Goal: Task Accomplishment & Management: Manage account settings

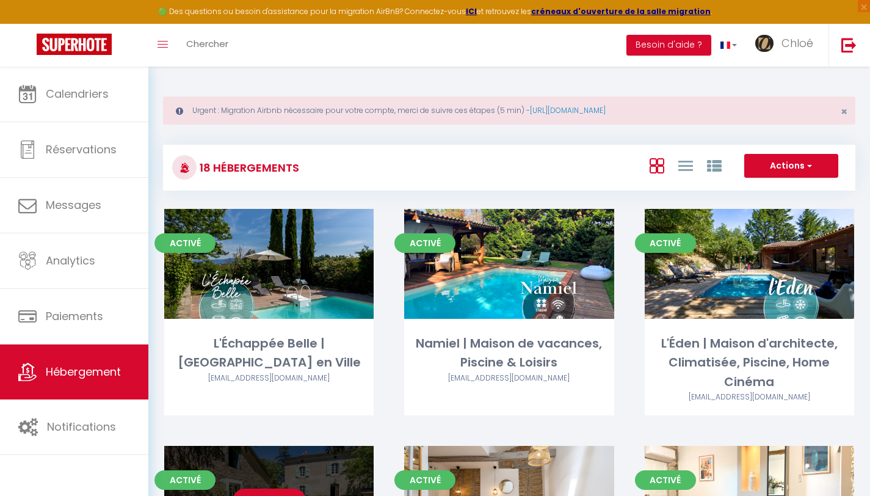
scroll to position [578, 0]
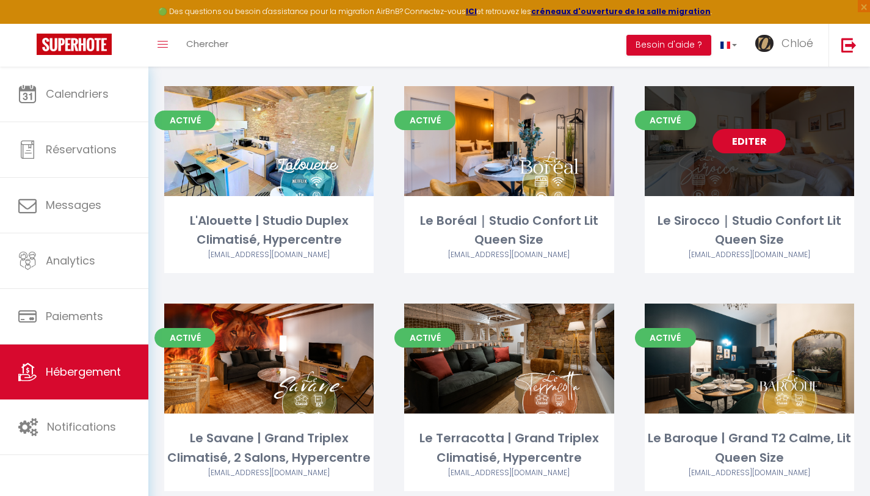
click at [739, 145] on link "Editer" at bounding box center [749, 141] width 73 height 24
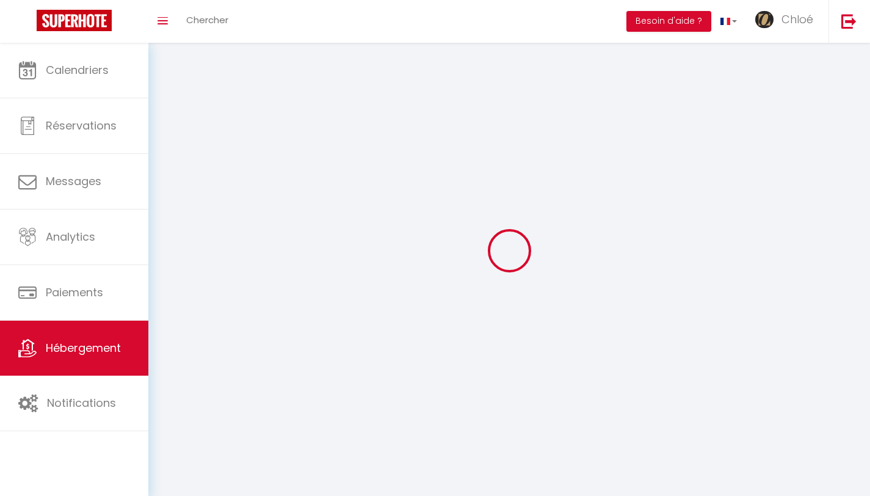
select select
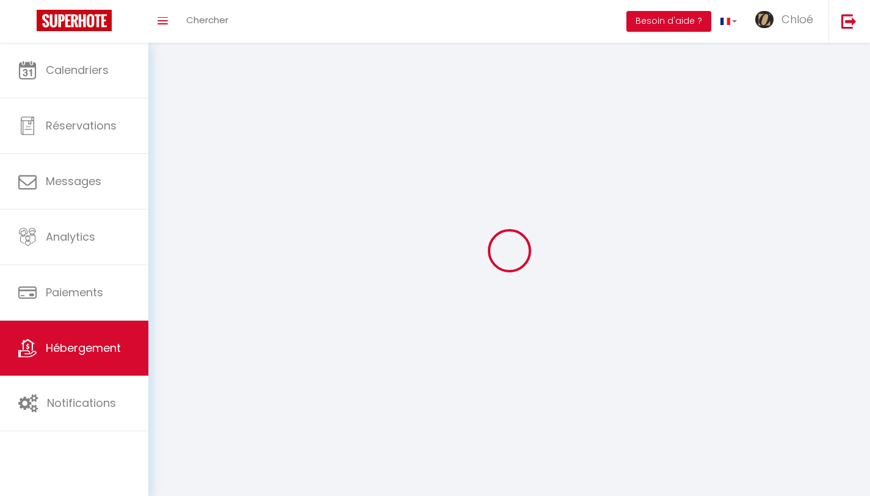
select select
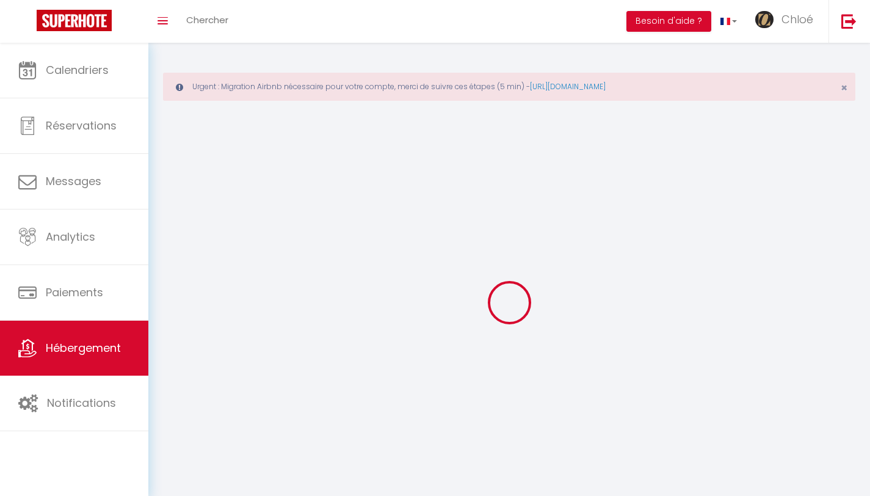
select select
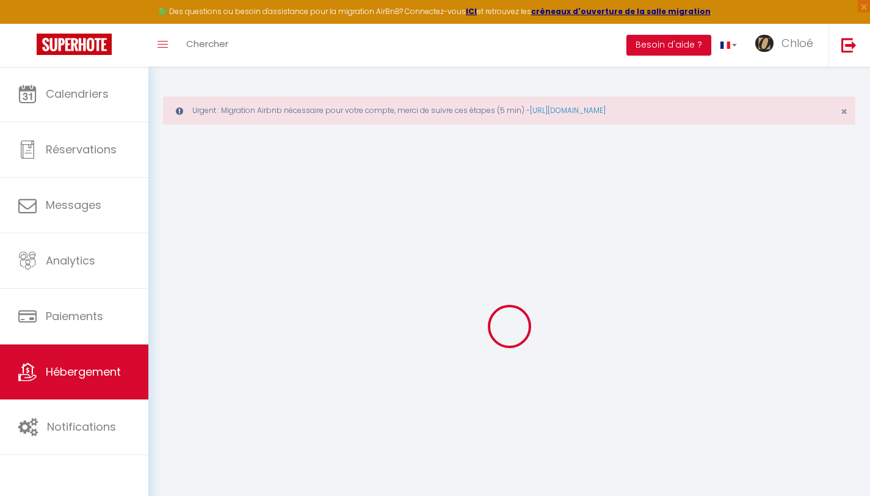
select select
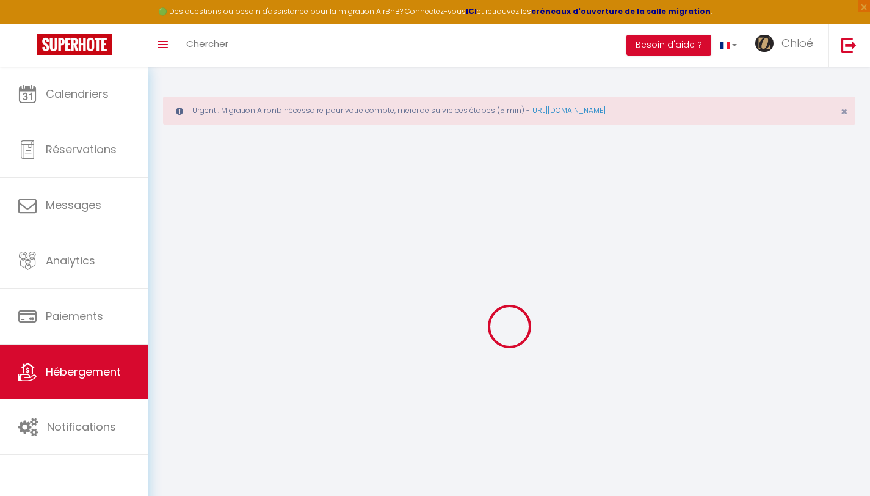
select select
select select "12478-1506340719238922118"
select select "+ 10 %"
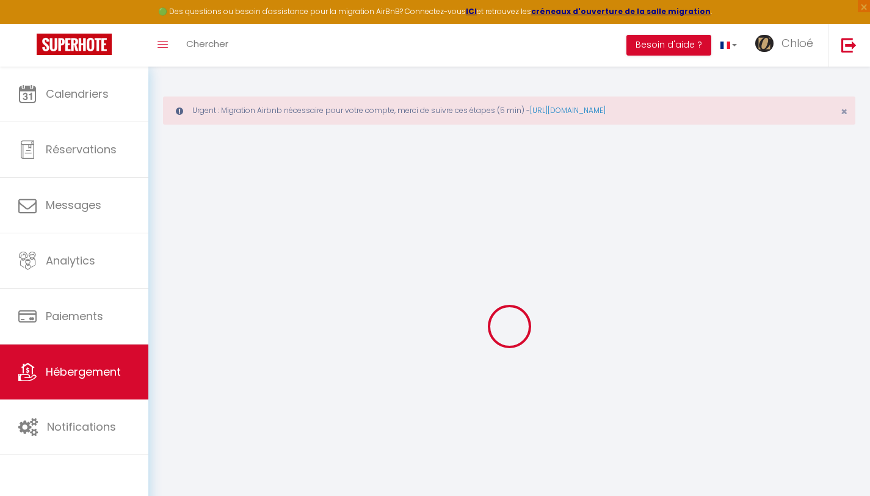
select select "- 10 %"
select select
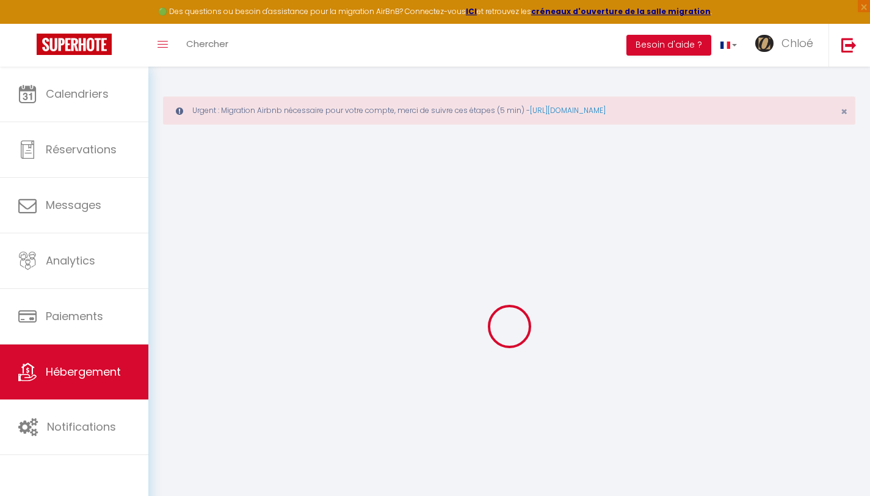
select select
checkbox input "false"
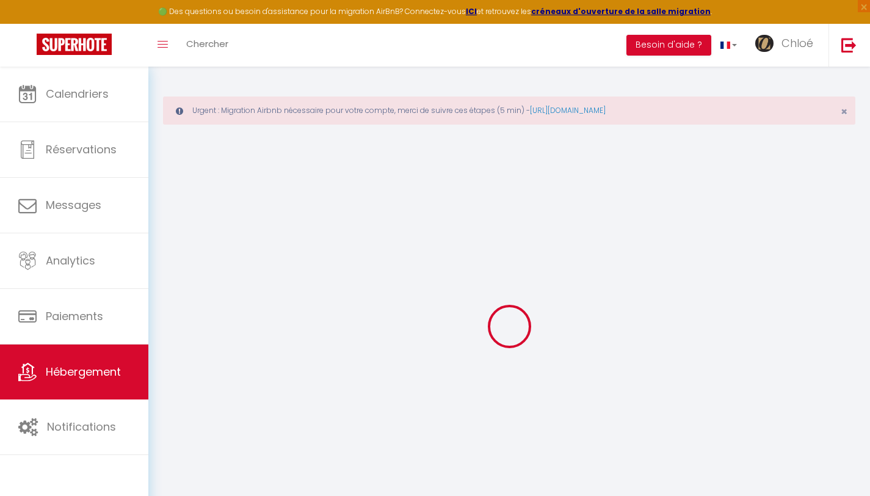
checkbox input "false"
select select
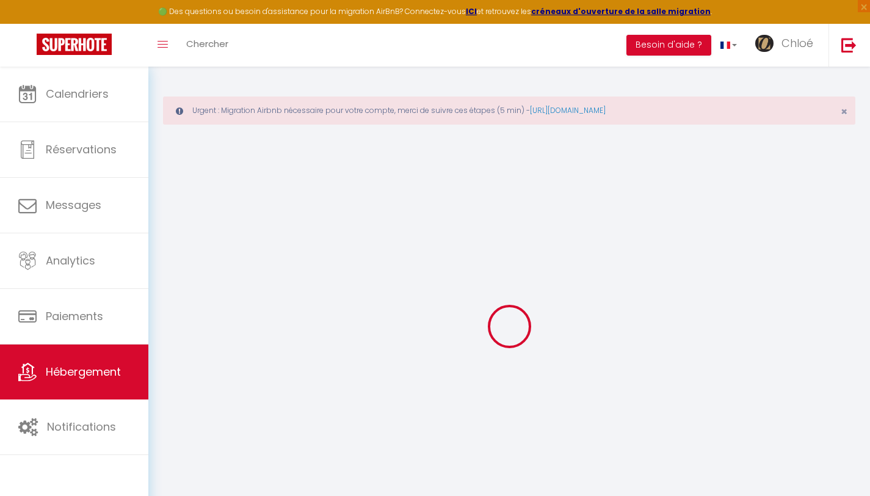
select select "365"
select select "EUR"
select select
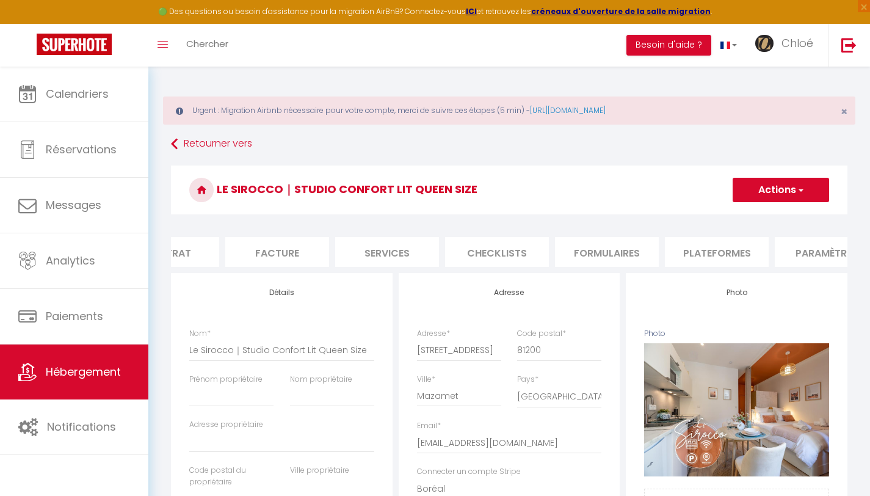
scroll to position [0, 294]
click at [589, 254] on li "Plateformes" at bounding box center [589, 252] width 104 height 30
select select
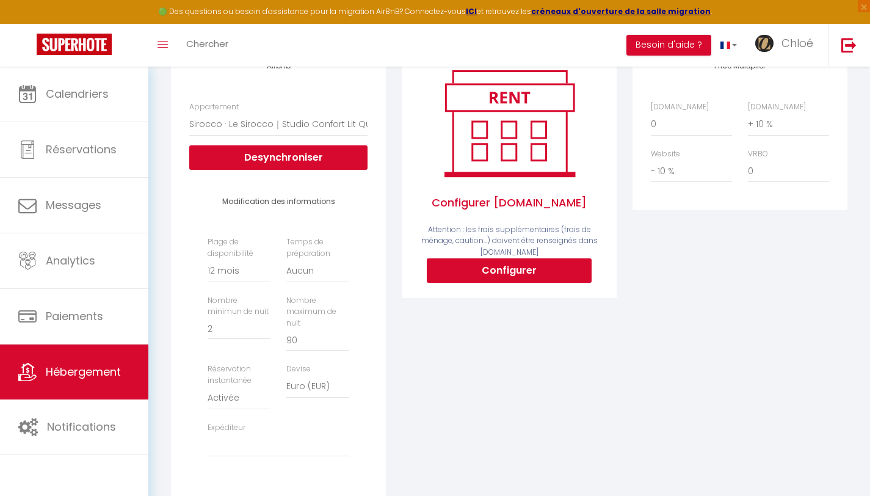
scroll to position [229, 0]
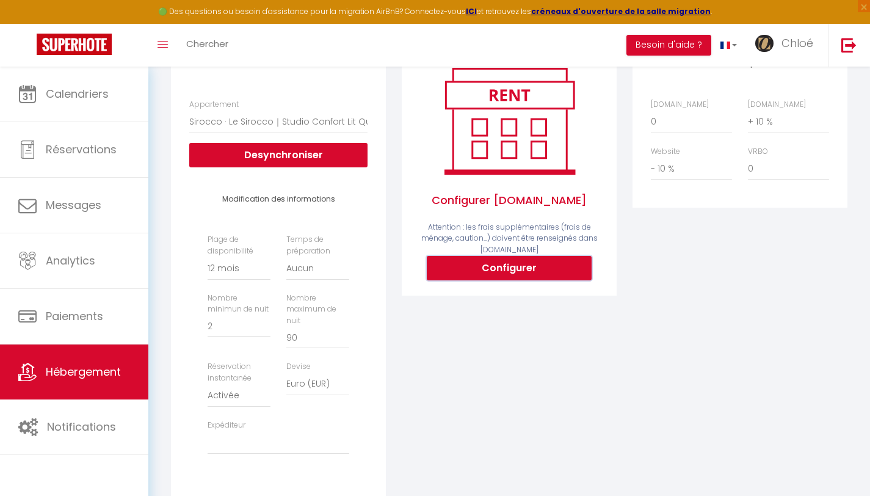
click at [489, 280] on button "Configurer" at bounding box center [509, 268] width 165 height 24
select select
type input "[PERSON_NAME][EMAIL_ADDRESS][PERSON_NAME][DOMAIN_NAME]"
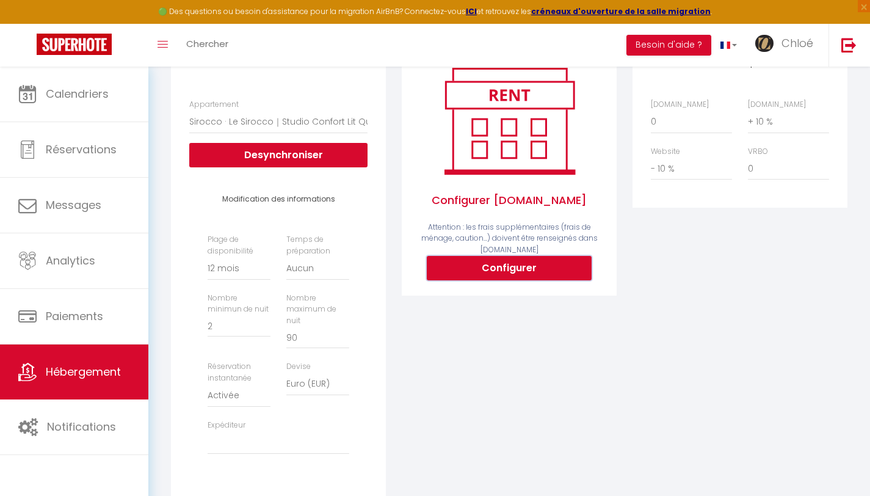
type input "[EMAIL_ADDRESS][DOMAIN_NAME]"
select select
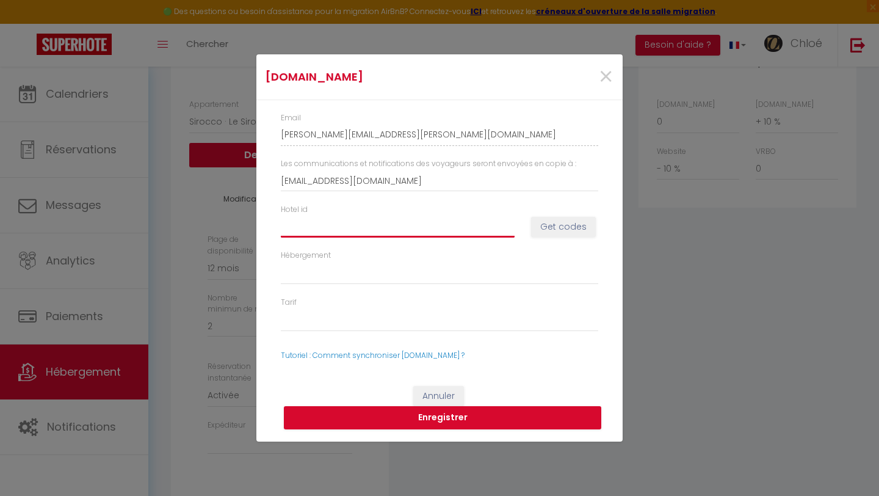
click at [351, 230] on input "Hotel id" at bounding box center [398, 227] width 234 height 22
type input "1"
select select
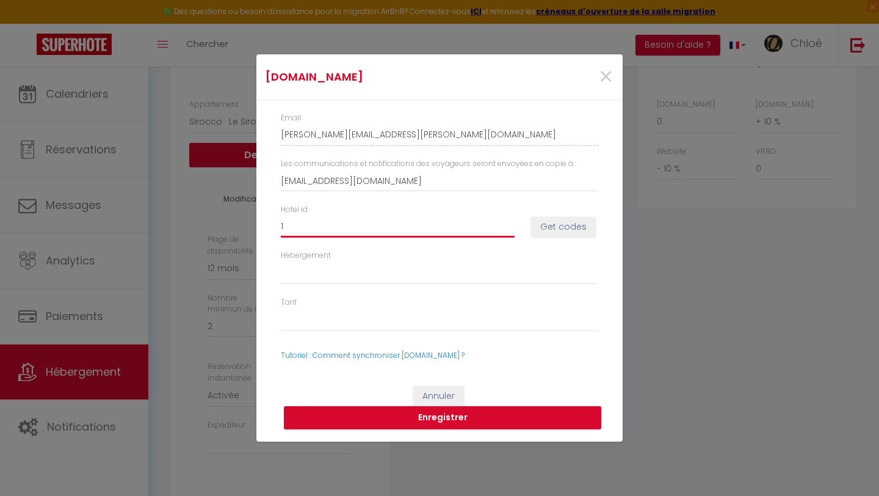
type input "14"
select select
type input "149"
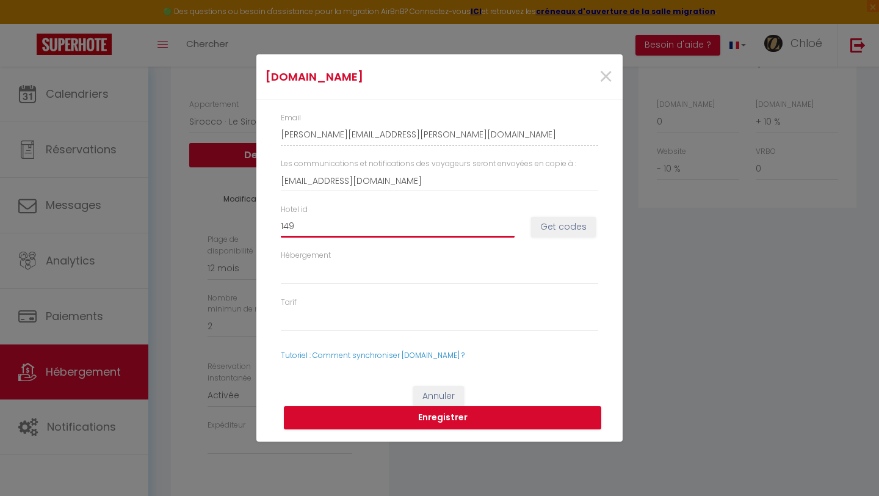
select select
type input "1491"
select select
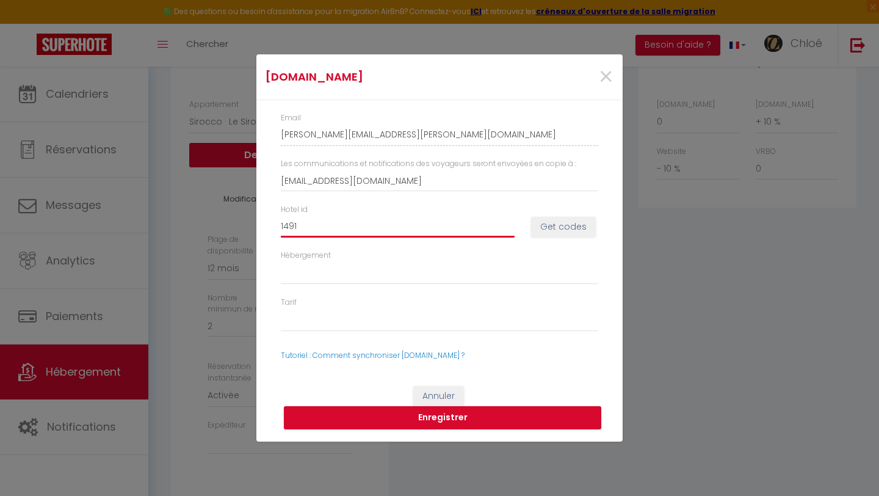
select select
type input "14918"
select select
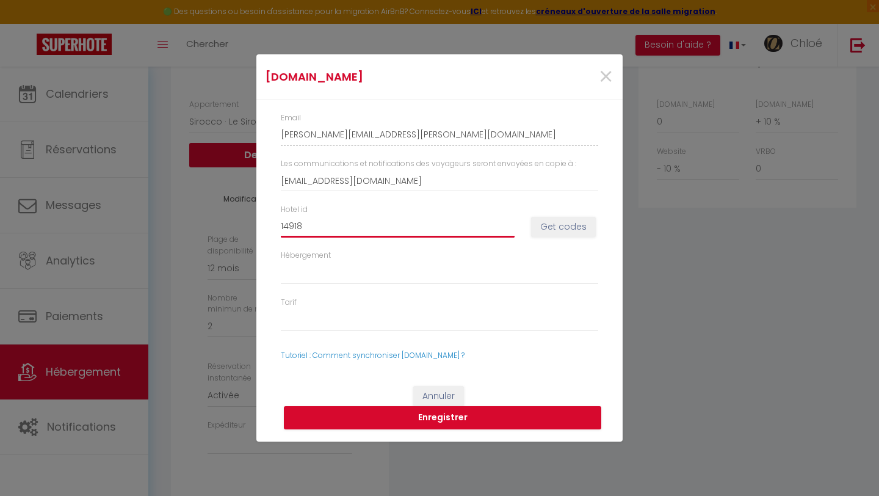
select select
type input "149180"
select select
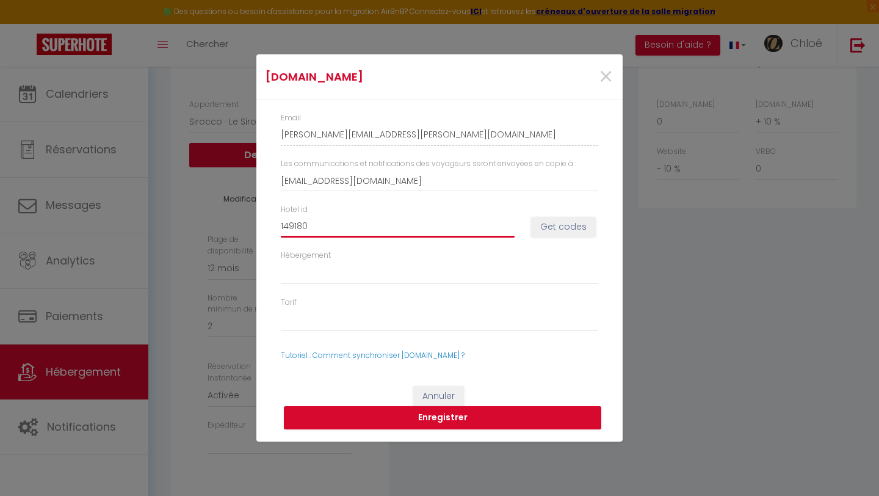
type input "1491803"
select select
type input "14918033"
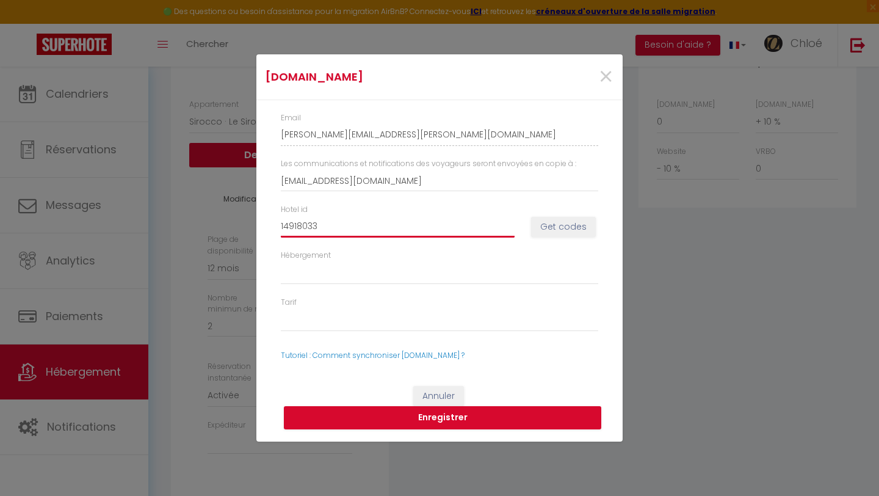
select select
type input "14918033"
click at [557, 216] on div "Hotel id 14918033 Get codes" at bounding box center [439, 227] width 333 height 46
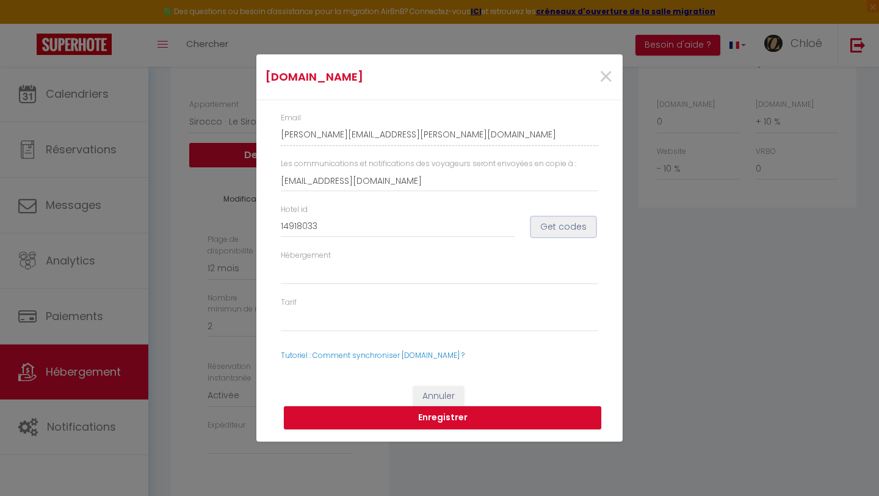
click at [558, 222] on button "Get codes" at bounding box center [563, 227] width 65 height 21
select select
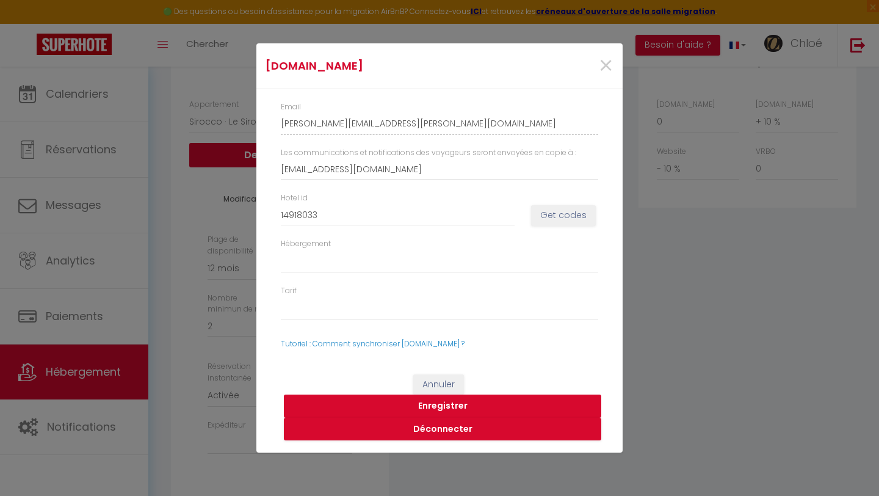
click at [472, 409] on button "Enregistrer" at bounding box center [443, 406] width 318 height 23
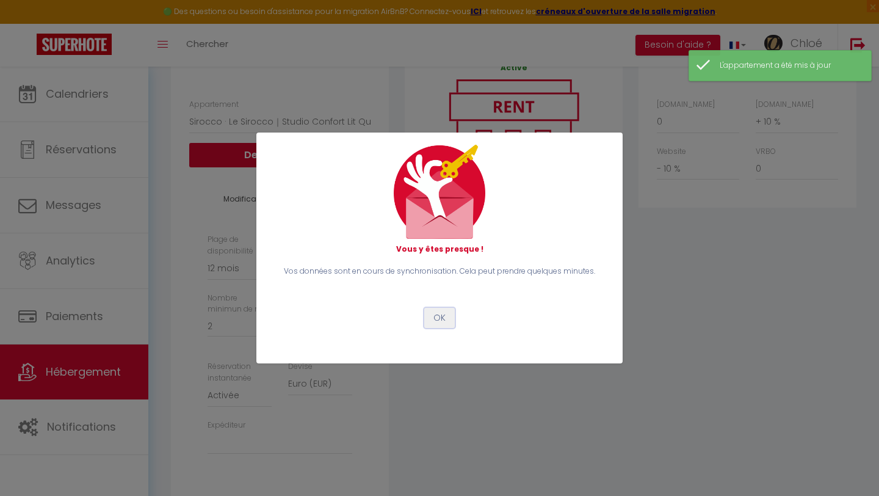
click at [434, 316] on button "OK" at bounding box center [439, 318] width 31 height 21
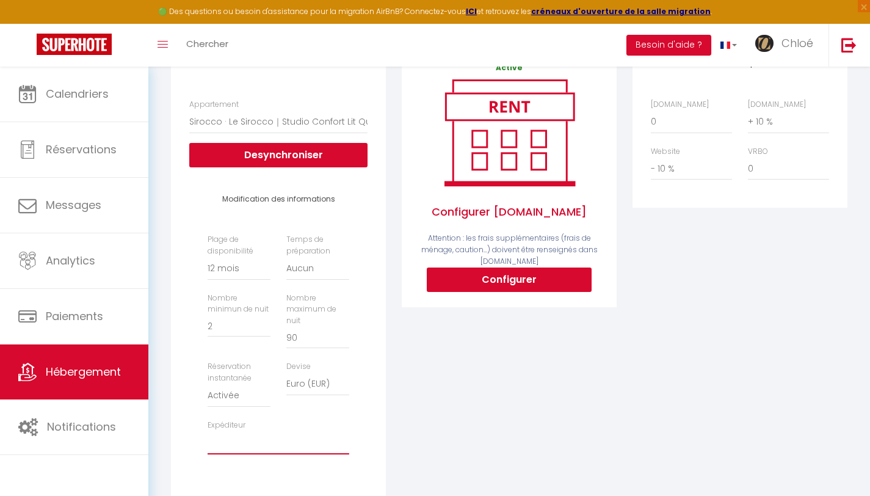
click at [327, 454] on select "[EMAIL_ADDRESS][DOMAIN_NAME] [EMAIL_ADDRESS][DOMAIN_NAME] [EMAIL_ADDRESS][DOMAI…" at bounding box center [279, 442] width 142 height 23
select select "4201"
click at [208, 440] on select "[EMAIL_ADDRESS][DOMAIN_NAME] [EMAIL_ADDRESS][DOMAIN_NAME] [EMAIL_ADDRESS][DOMAI…" at bounding box center [279, 442] width 142 height 23
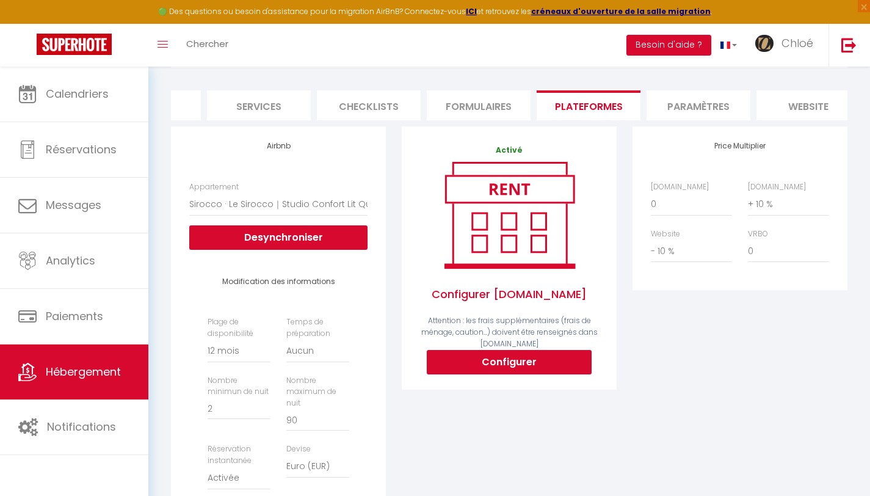
scroll to position [147, 0]
click at [225, 213] on select "Alcôve · L'alcôve | T2 Calme, Terrasse & Parking privé - [EMAIL_ADDRESS][DOMAIN…" at bounding box center [278, 203] width 178 height 23
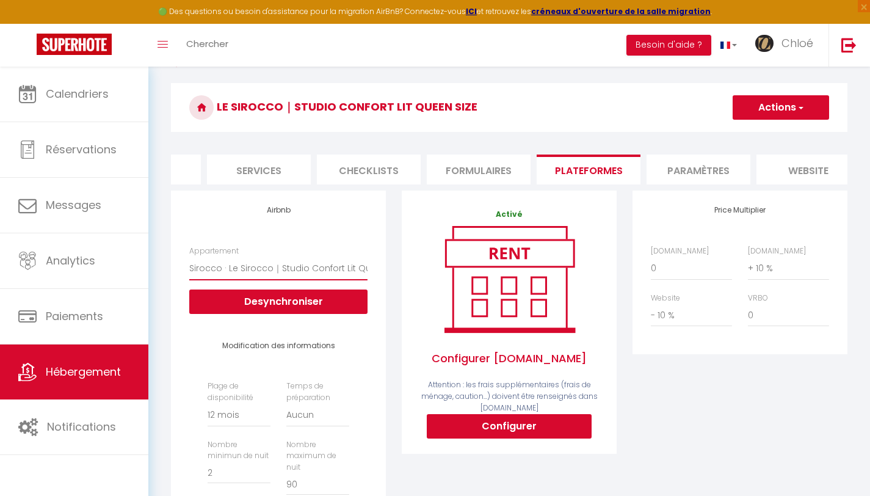
scroll to position [23, 0]
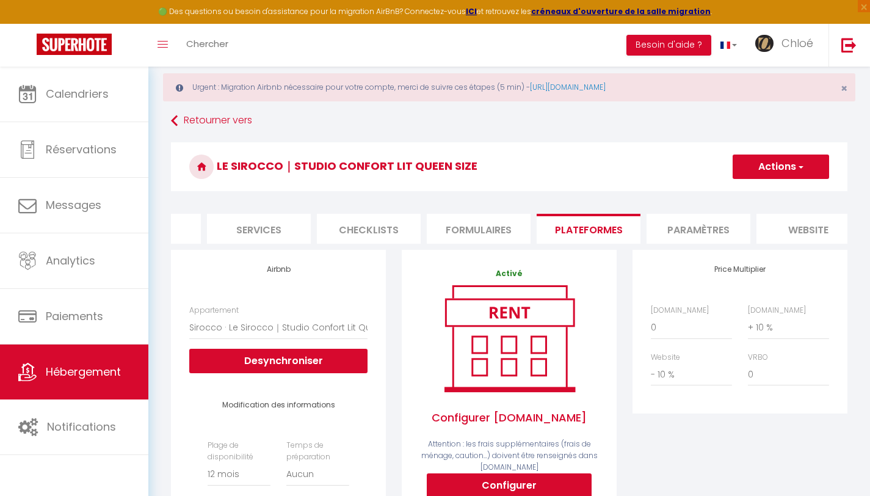
click at [797, 162] on span "button" at bounding box center [800, 167] width 8 height 12
click at [766, 192] on link "Enregistrer" at bounding box center [780, 194] width 96 height 16
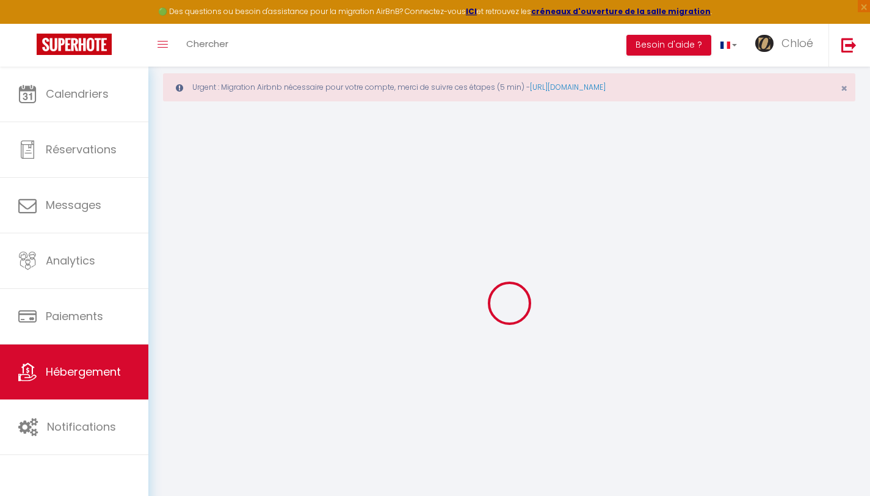
select select "365"
select select "EUR"
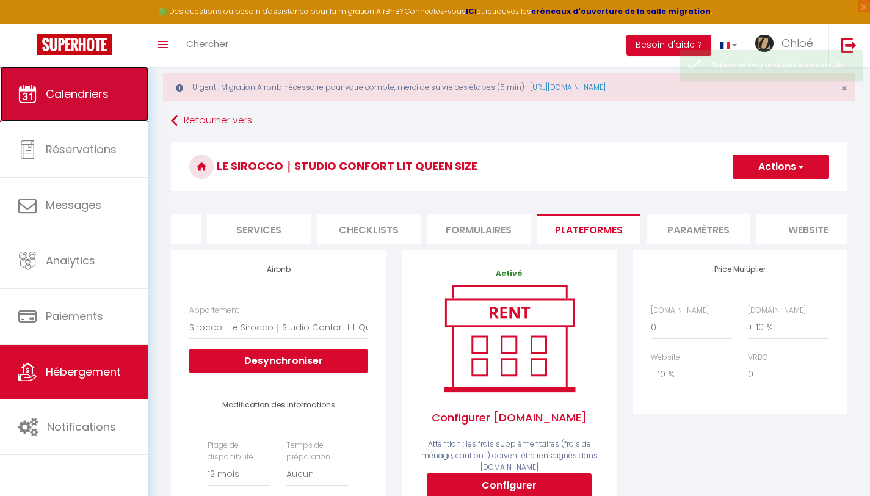
click at [120, 114] on link "Calendriers" at bounding box center [74, 94] width 148 height 55
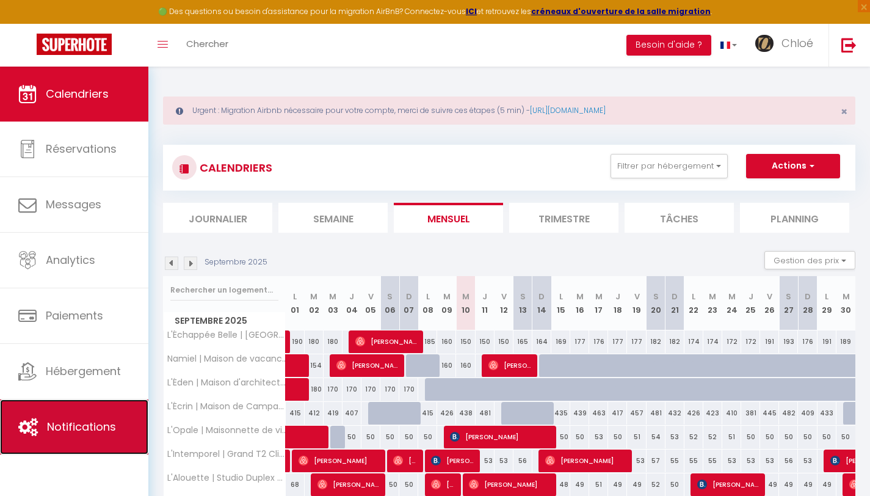
click at [54, 423] on span "Notifications" at bounding box center [81, 426] width 69 height 15
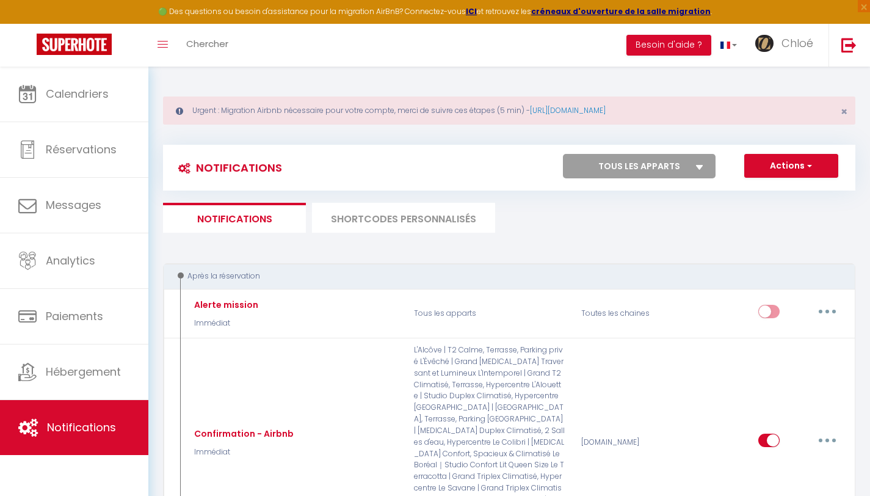
click at [391, 215] on li "SHORTCODES PERSONNALISÉS" at bounding box center [403, 218] width 183 height 30
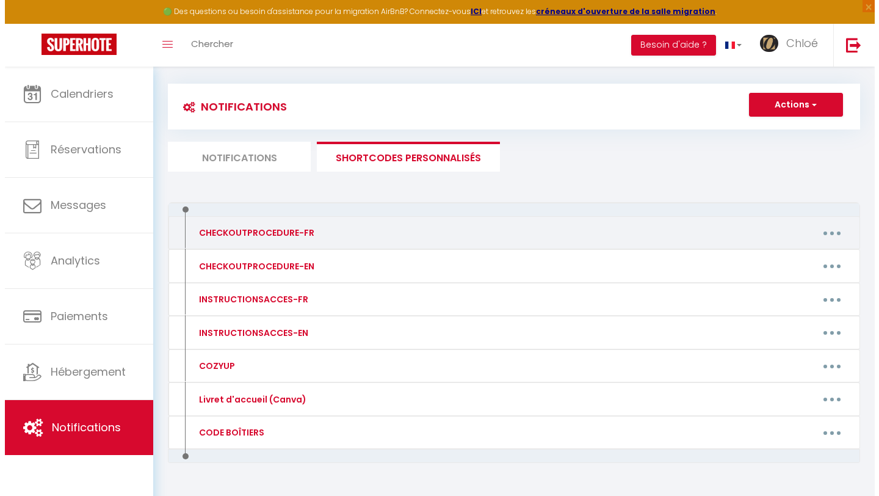
scroll to position [94, 0]
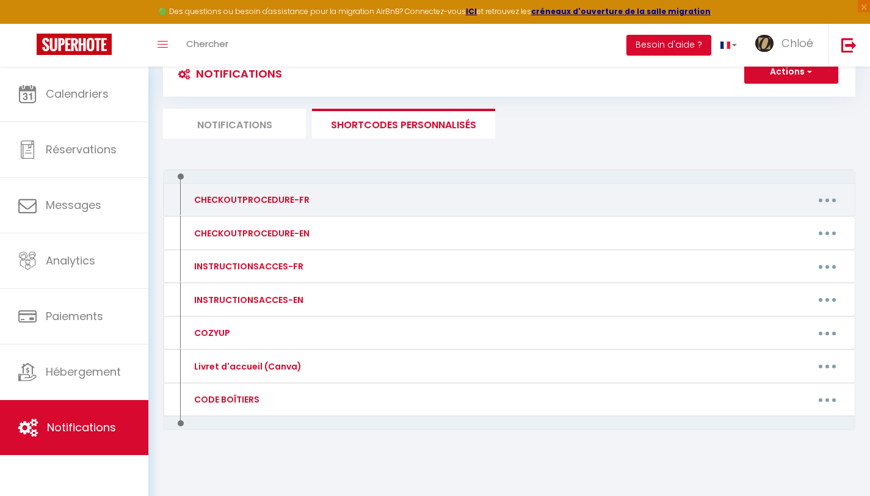
click at [835, 209] on div "CHECKOUTPROCEDURE-FR Editer Supprimer" at bounding box center [509, 200] width 693 height 34
click at [823, 198] on button "button" at bounding box center [827, 200] width 34 height 20
click at [775, 229] on link "Editer" at bounding box center [796, 227] width 90 height 21
type input "CHECKOUTPROCEDURE-FR"
type textarea "Instructions"
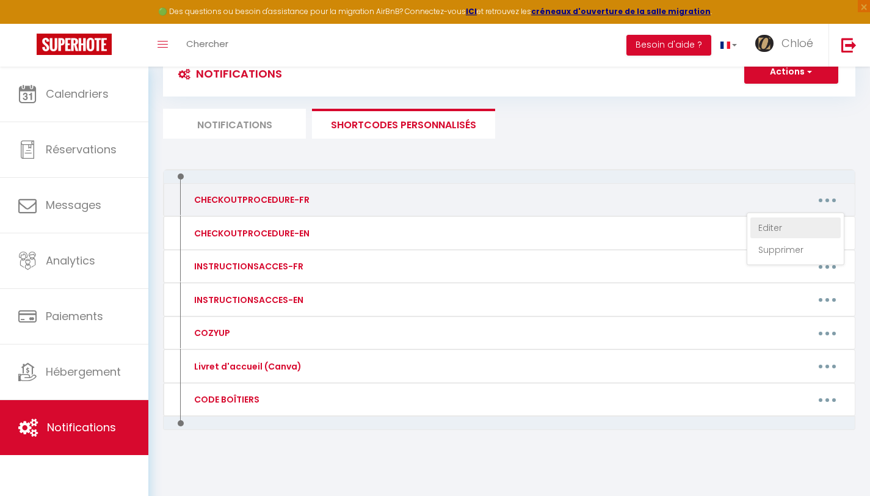
type textarea "- Laver, sécher et ranger la vaisselle. - Défaire les lits et rassembler tout l…"
type textarea "- Laver, sécher et ranger la vaisselle. - Défaire le(s) lit(s) et rassembler to…"
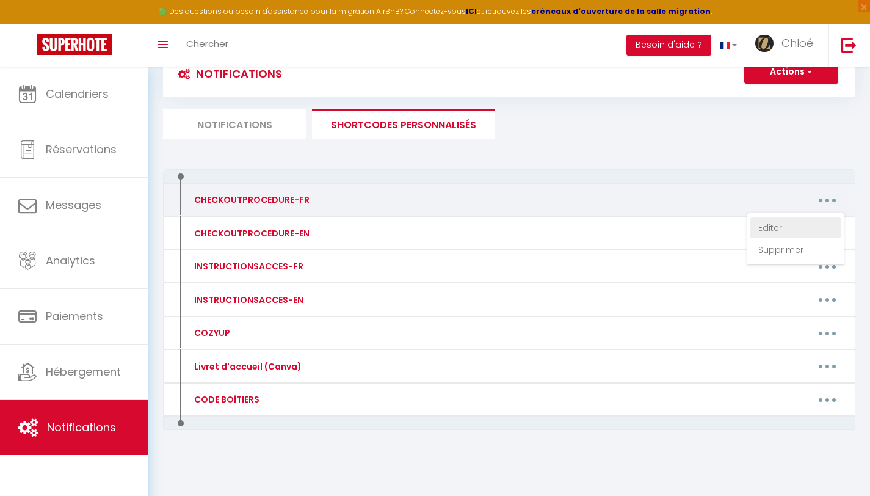
type textarea "- Laver, sécher et ranger la vaisselle. - Défaire le(s) lit(s) et rassembler to…"
type textarea "- Laver, sécher et ranger la vaisselle. - Défaire le lit et rassembler tout le …"
type textarea "- Laver, sécher et ranger la vaisselle. - Défaire le(s) lit(s) et rassembler to…"
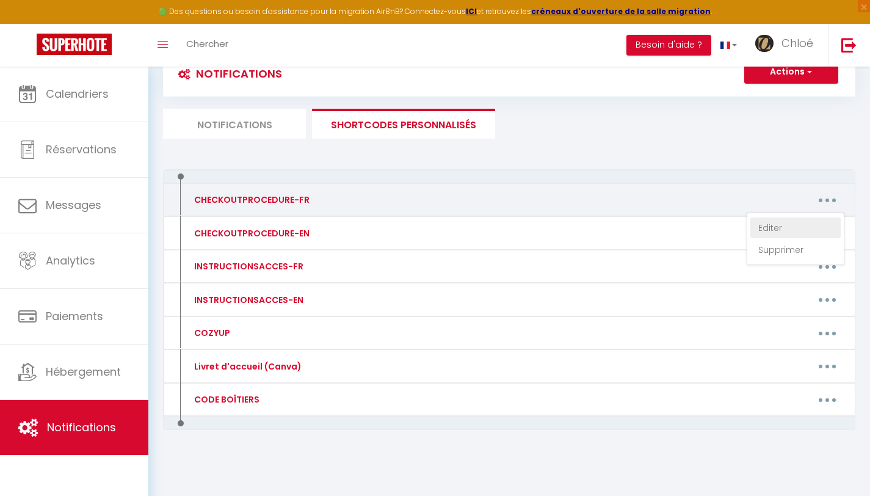
type textarea "- Laver, sécher et ranger la vaisselle. - Défaire le lit et rassembler tout le …"
type textarea "- Laver, sécher et ranger la vaisselle. - Défaire le(s) lit(s) et rassembler to…"
type textarea "- Laver, sécher et ranger la vaisselle. - Défaire les lits utilisés et rassembl…"
type textarea "- Laver, sécher et ranger la vaisselle. - Défaire le lit et rassembler tout le …"
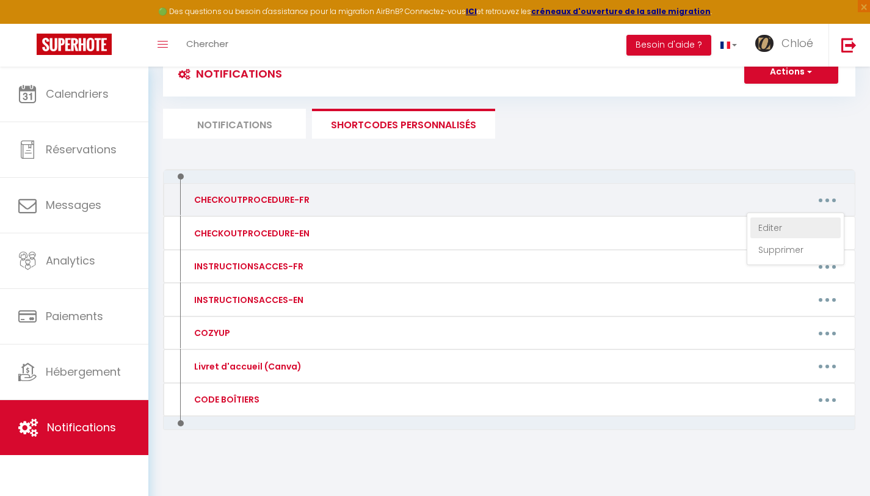
type textarea "- Laver, sécher et ranger la vaisselle. - Défaire le(s) lit(s) et rassembler to…"
type textarea "- Laver, sécher et ranger la vaisselle. - Défaire les lits utilisés et rassembl…"
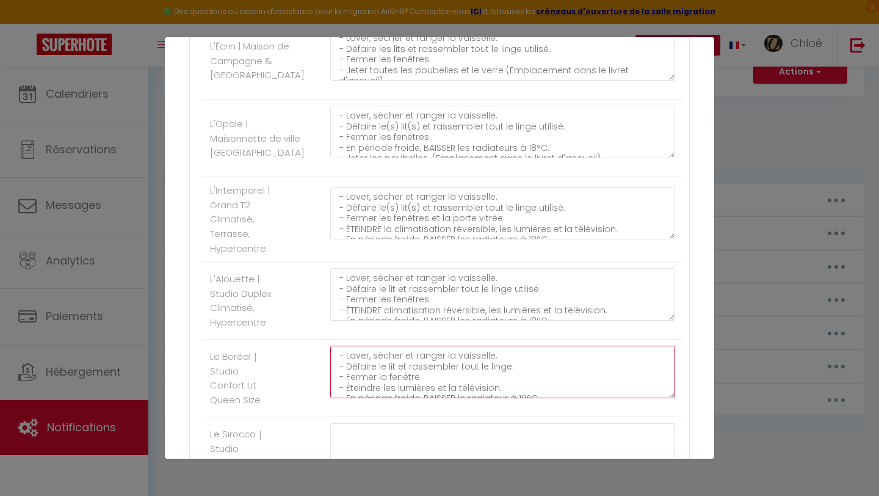
scroll to position [64, 0]
drag, startPoint x: 336, startPoint y: 371, endPoint x: 574, endPoint y: 433, distance: 246.0
click at [574, 433] on ul "Autres L'Échappée Belle | [GEOGRAPHIC_DATA] en [GEOGRAPHIC_DATA], sécher et ran…" at bounding box center [439, 488] width 487 height 1482
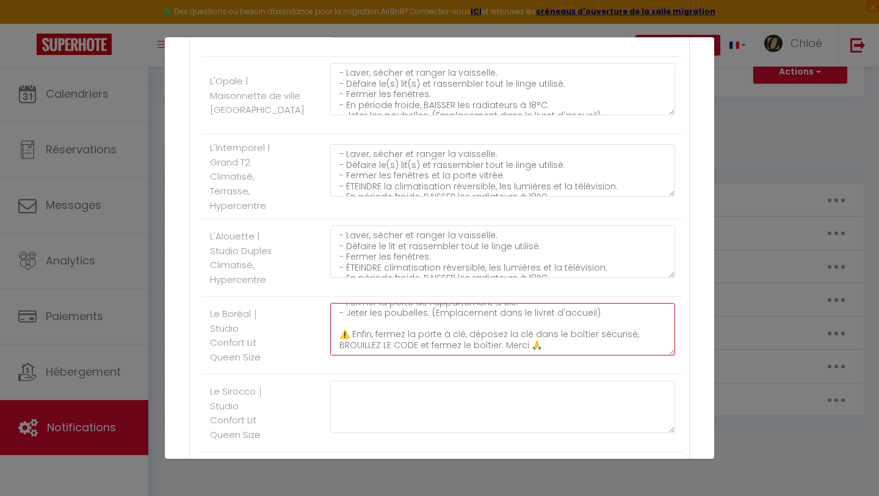
scroll to position [664, 0]
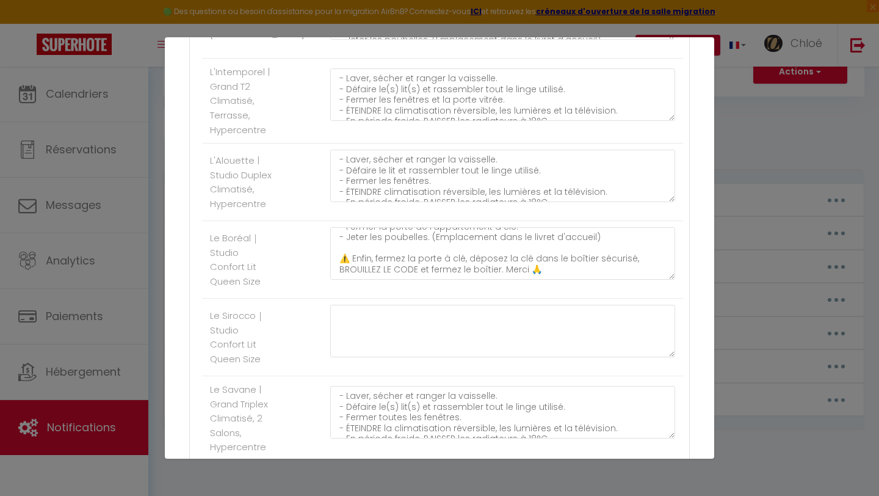
click at [368, 315] on li "Le Sirocco｜Studio Confort Lit Queen Size" at bounding box center [442, 338] width 481 height 78
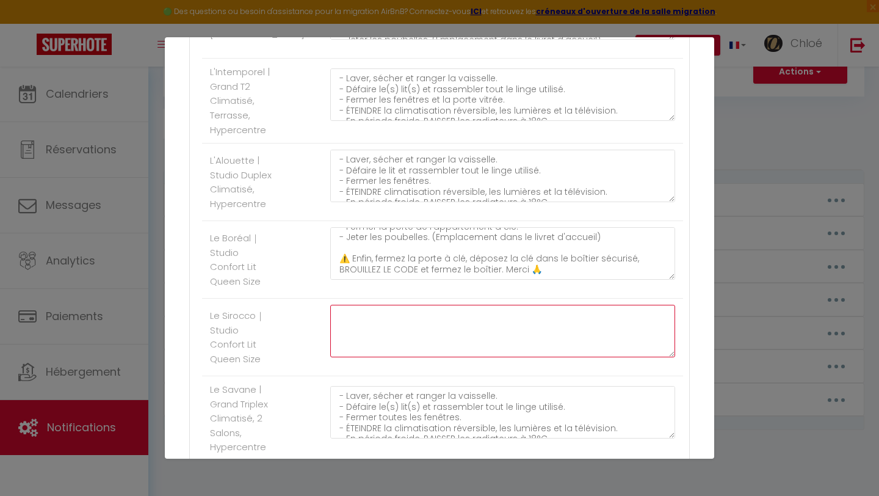
click at [372, 348] on textarea at bounding box center [502, 331] width 345 height 53
paste textarea "- Laver, sécher et ranger la vaisselle. - Défaire le lit et rassembler tout le …"
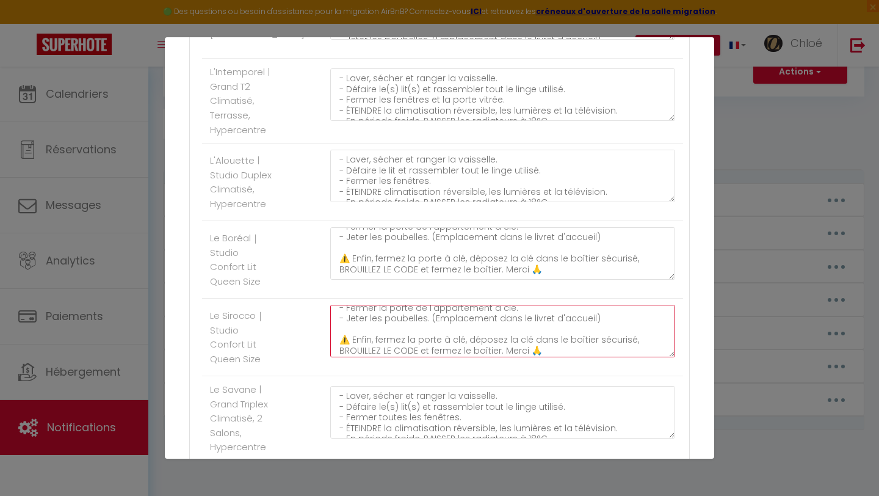
click at [624, 353] on textarea "- Laver, sécher et ranger la vaisselle. - Défaire le lit et rassembler tout le …" at bounding box center [502, 331] width 345 height 53
type textarea "- Laver, sécher et ranger la vaisselle. - Défaire le lit et rassembler tout le …"
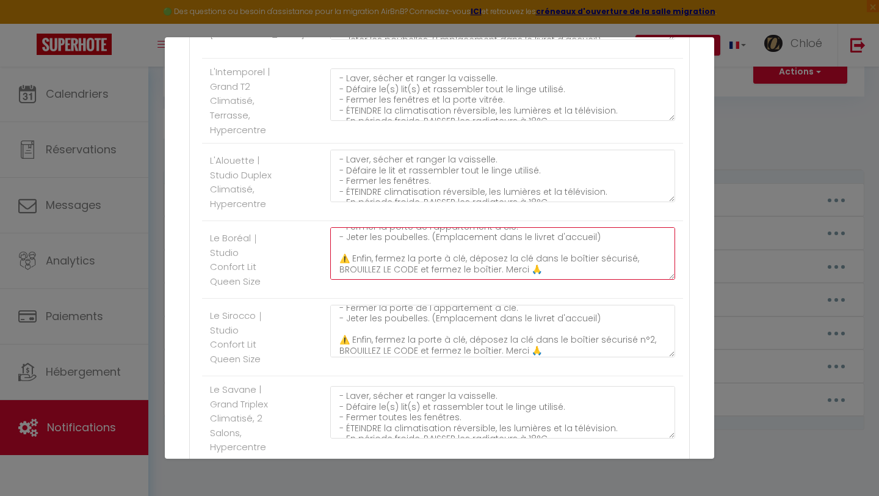
click at [623, 272] on textarea "- Laver, sécher et ranger la vaisselle. - Défaire le lit et rassembler tout le …" at bounding box center [502, 253] width 345 height 53
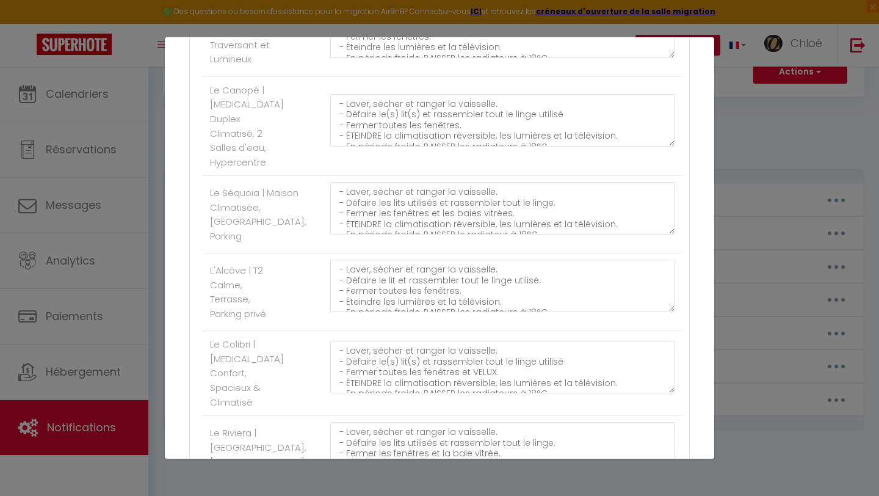
scroll to position [1425, 0]
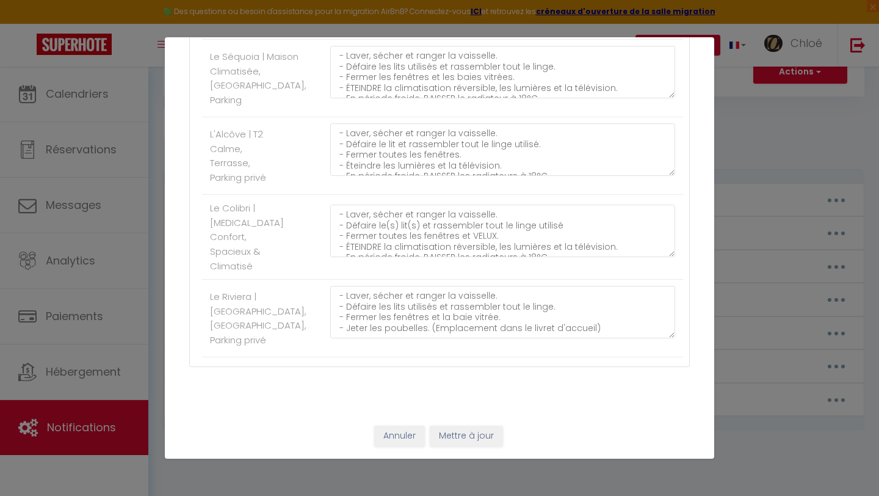
type textarea "- Laver, sécher et ranger la vaisselle. - Défaire le lit et rassembler tout le …"
click at [443, 430] on button "Mettre à jour" at bounding box center [466, 436] width 73 height 21
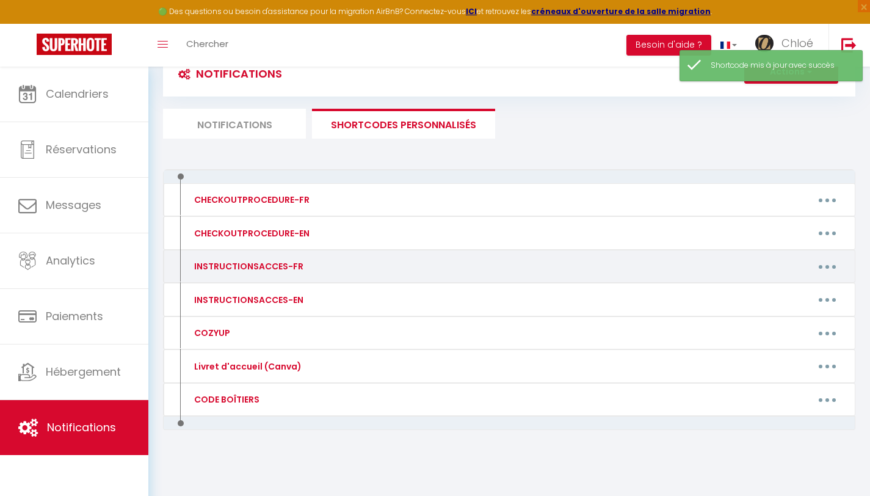
click at [839, 261] on button "button" at bounding box center [827, 267] width 34 height 20
click at [793, 284] on link "Editer" at bounding box center [796, 294] width 90 height 21
type input "INSTRUCTIONSACCES-FR"
type textarea "Il ne vous reste plus qu’à venir avec vos valises, en effet tout est fourni dan…"
type textarea "📍Rendez-vous au [STREET_ADDRESS] 📔 Nous vous invitons à consulter le livret d'a…"
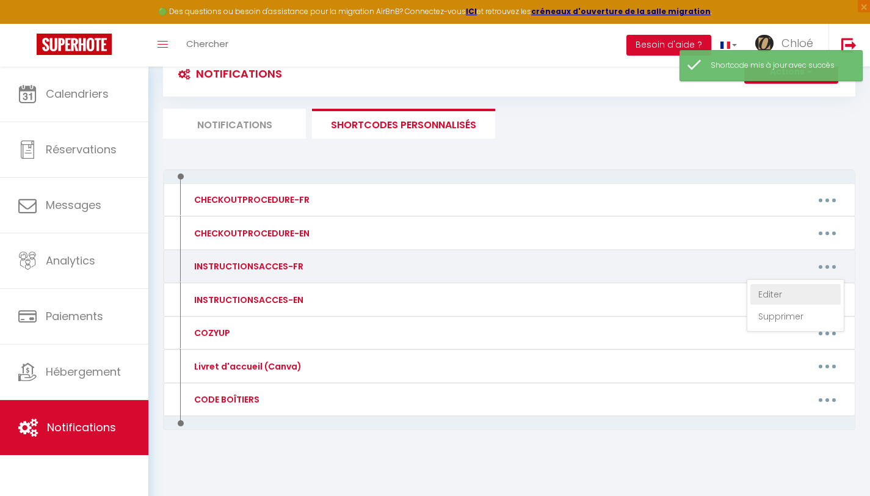
type textarea "📍Rendez-vous au [STREET_ADDRESS]. 📔 Nous vous invitons à consulter le livret d'…"
type textarea "📍Rendez-vous au [STREET_ADDRESS] 📔 Nous vous invitons à consulter le livret d'a…"
type textarea "📍 Rendez-vous au [STREET_ADDRESS]. 📔 Nous vous invitons à consulter le livret d…"
type textarea "📍 Loremi-dolo si 33 ametconse Adipisc Elitse, 26189 Doeiusm. 📔 Temp inci utlabo…"
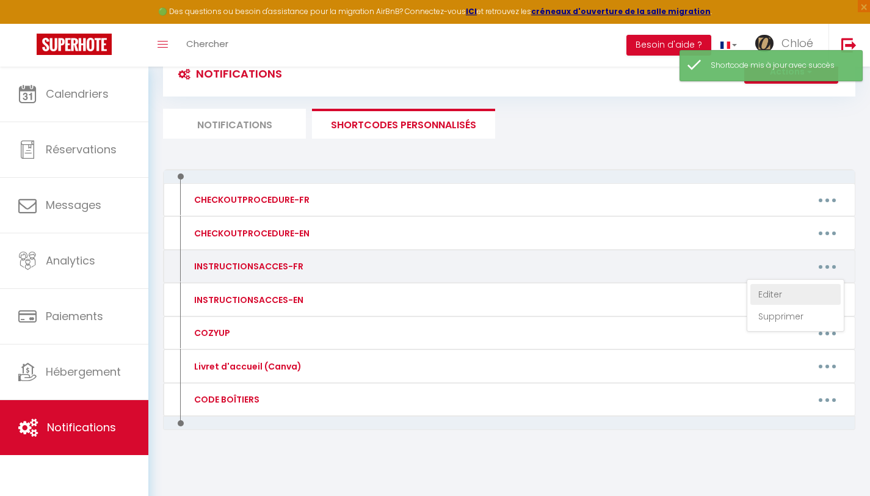
type textarea "📍 Loremi-dolo si 34 ametconse Adipisc Elitse, 19501 Doeiusm. 📔 Temp inci utlabo…"
type textarea "📍Loremi-dolo si 63 Ame co Adip Elitsed, 83800 Doeiusm. 📔 Temporin utlaboree do …"
type textarea "📍Loremi-dolo si 4 Ame con Adipiscin, 87546 Elitsed. 📔 Doei temp incididu u labo…"
type textarea "📍Loremi-dolo si 0 Ame con Adipiscin, 36581 Elitsed. 📔 Doei temp incididu u labo…"
type textarea "📍Loremi-dolo si 8 Ame con Adipiscin, 37986 Elitsed. 📔 Doei temp incididu u labo…"
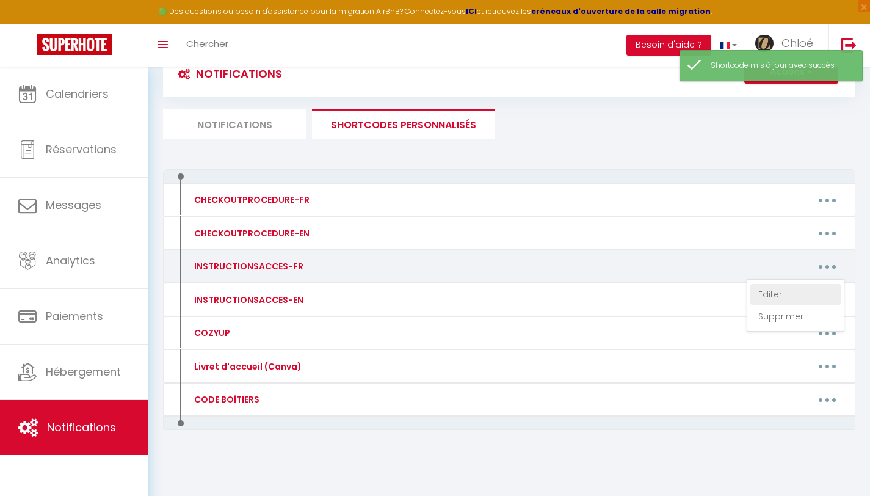
type textarea "📍Loremi-dolo si 58 Ame Conse Adip, 13034 Elitsed. 📔 Doei temp incididu u labore…"
type textarea "📍 Loremi-dolo si 4 ametc ad 2 eli 8613, 75937 Seddoei 📔 Temp inci utlabore e do…"
type textarea "📍Loremi-dolo si 55 ametcon adi Elitsedd, 29184 Eius. 📔 Temp inci utlabore e dol…"
type textarea "📍Loremi-dolo si 67 Ame Cons Adip, 68327 Elitsed. 📔 Doei temp incididu u laboree…"
type textarea "📍 Loremi-dolo si 68 Ametconse Adipiscin, 74883 Elitsed 📔 Doei temp incididu u l…"
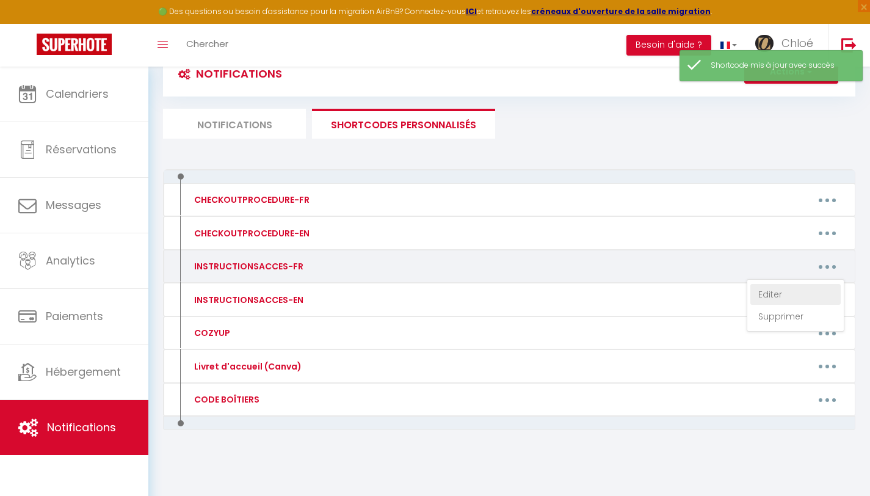
type textarea "📍Loremi-dolo si 865 ametco Adipi Elitsed, 37453 Doeiusm-Tem-Incid. Utlaboree "D…"
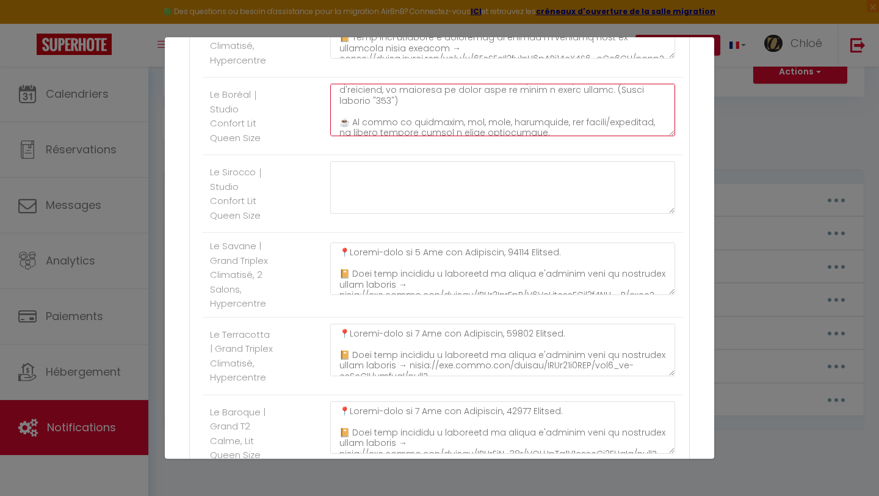
scroll to position [267, 0]
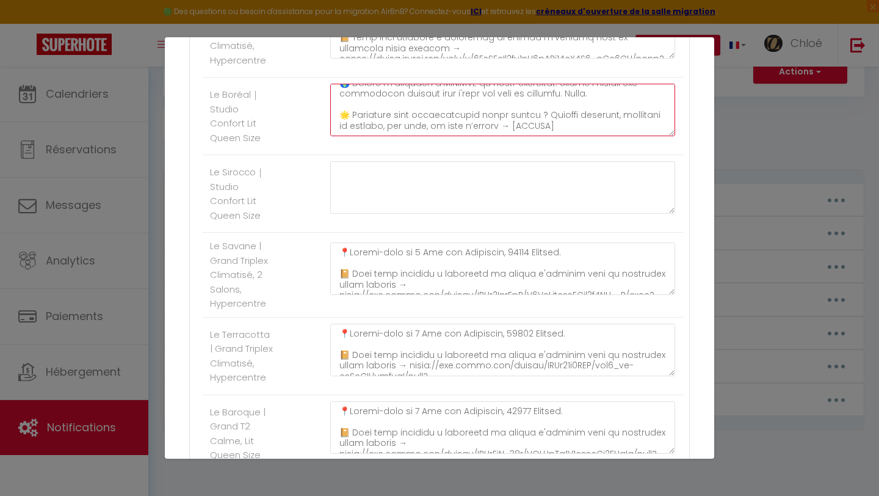
drag, startPoint x: 333, startPoint y: 106, endPoint x: 529, endPoint y: 189, distance: 212.7
click at [529, 189] on ul "Autres L'Échappée Belle | [GEOGRAPHIC_DATA] en Ville 📍Rendez-vous au [STREET_AD…" at bounding box center [439, 226] width 487 height 1482
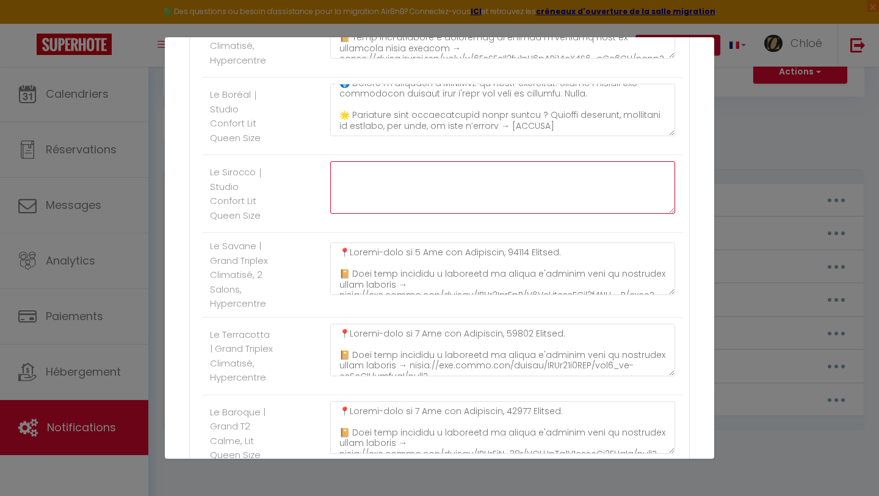
click at [451, 202] on textarea at bounding box center [502, 187] width 345 height 53
paste textarea "📍Loremi-dolo si 63 Ame co Adip Elitsed, 83800 Doeiusm. 📔 Temporin utlaboree do …"
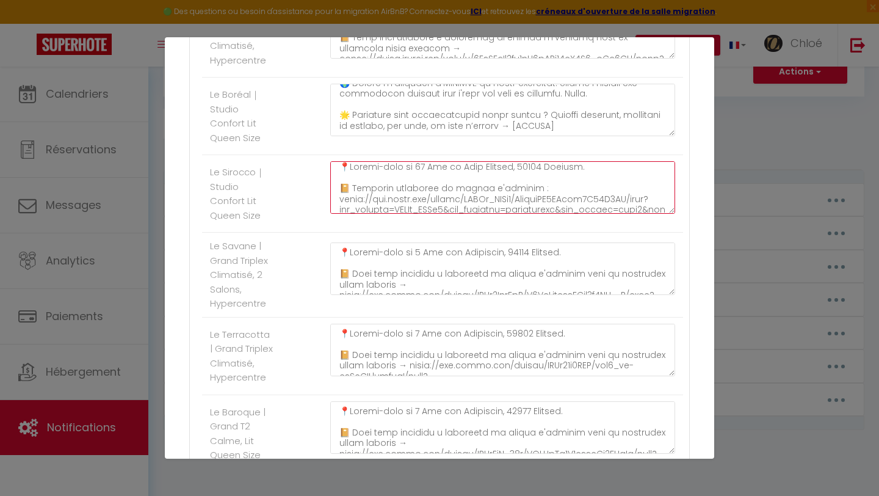
scroll to position [5, 0]
drag, startPoint x: 379, startPoint y: 223, endPoint x: 334, endPoint y: 217, distance: 44.9
click at [334, 214] on textarea at bounding box center [502, 187] width 345 height 53
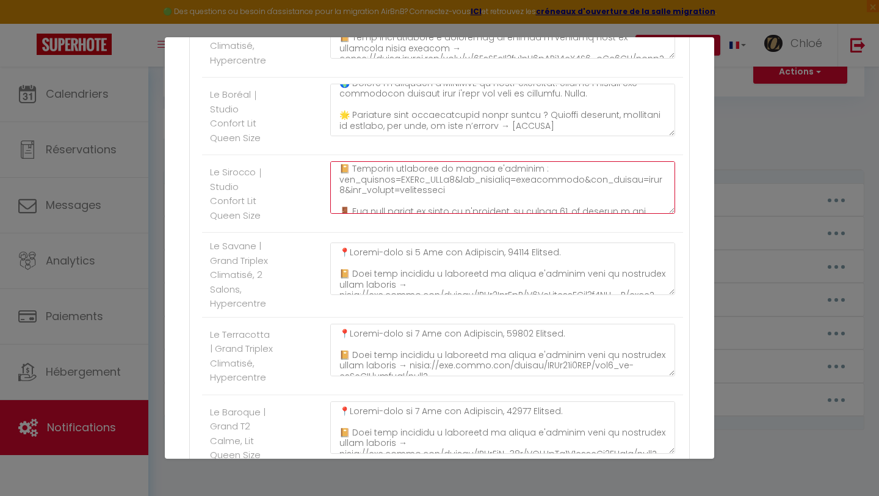
scroll to position [24, 0]
drag, startPoint x: 490, startPoint y: 207, endPoint x: 334, endPoint y: 192, distance: 156.5
click at [334, 192] on textarea at bounding box center [502, 187] width 345 height 53
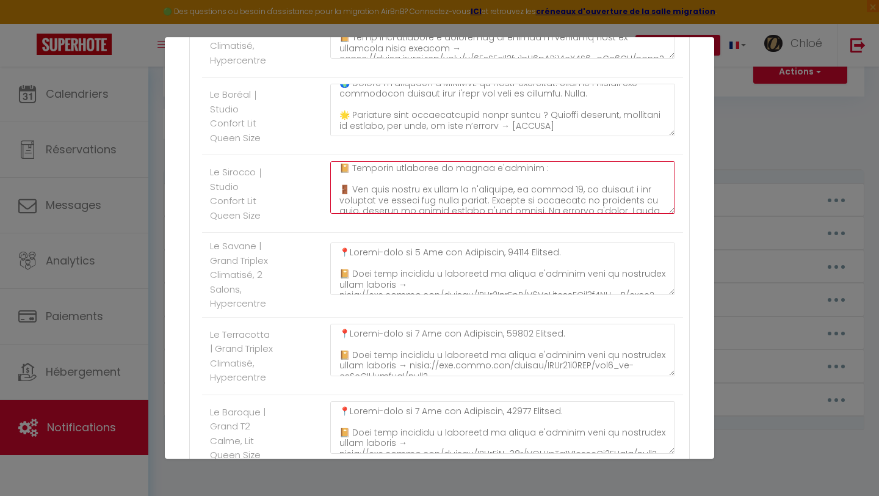
paste textarea "[URL][DOMAIN_NAME]"
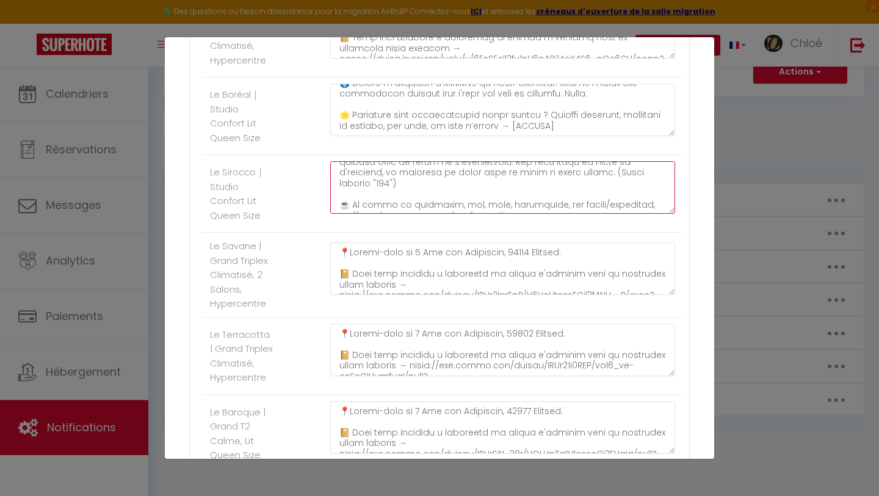
scroll to position [149, 0]
click at [395, 207] on textarea at bounding box center [502, 187] width 345 height 53
click at [476, 203] on textarea at bounding box center [502, 187] width 345 height 53
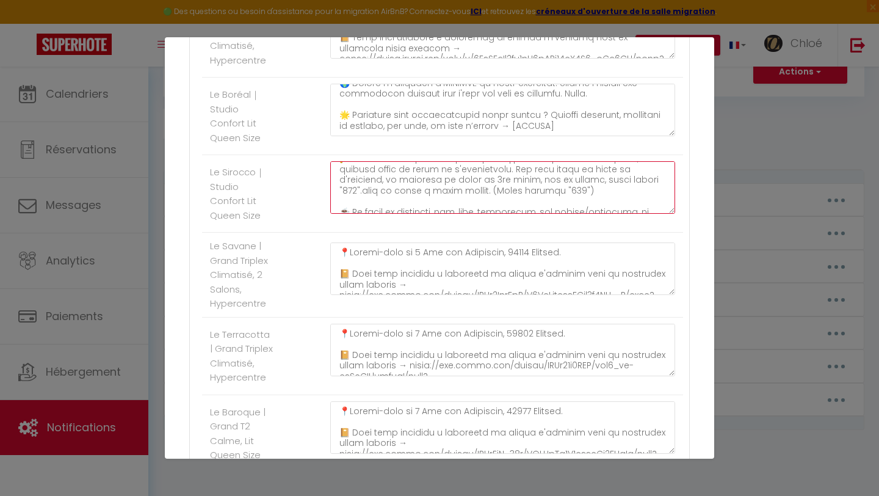
drag, startPoint x: 518, startPoint y: 216, endPoint x: 362, endPoint y: 215, distance: 156.3
click at [362, 214] on textarea at bounding box center [502, 187] width 345 height 53
drag, startPoint x: 618, startPoint y: 205, endPoint x: 644, endPoint y: 205, distance: 26.3
click at [644, 205] on textarea at bounding box center [502, 187] width 345 height 53
click at [464, 213] on textarea at bounding box center [502, 187] width 345 height 53
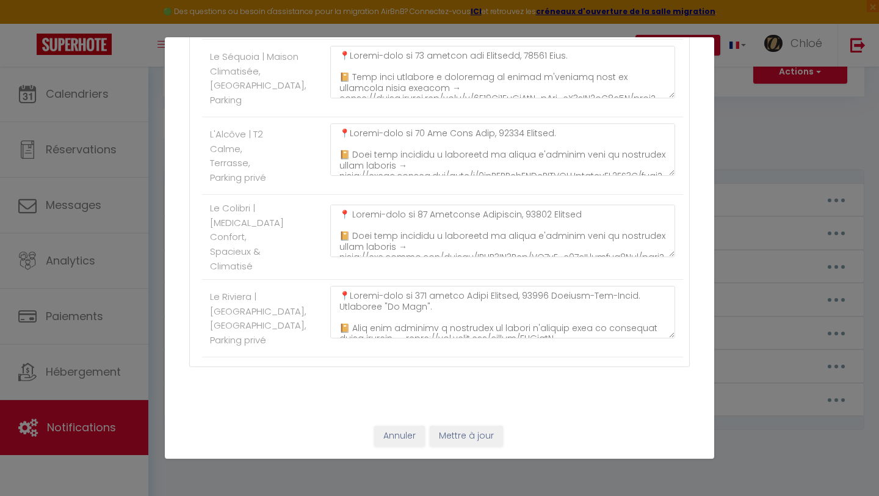
scroll to position [1425, 0]
type textarea "📍Loremi-dolo si 11 Ame co Adip Elitsed, 44223 Doeiusm. 📔 Temporin utlaboree do …"
click at [469, 434] on button "Mettre à jour" at bounding box center [466, 436] width 73 height 21
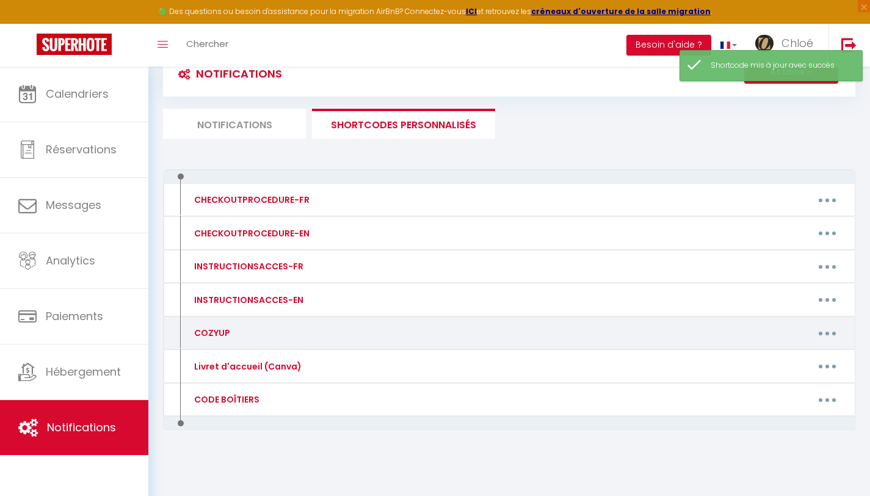
click at [342, 333] on div "COZYUP" at bounding box center [266, 333] width 167 height 20
click at [815, 335] on button "button" at bounding box center [827, 333] width 34 height 20
click at [781, 355] on link "Editer" at bounding box center [796, 361] width 90 height 21
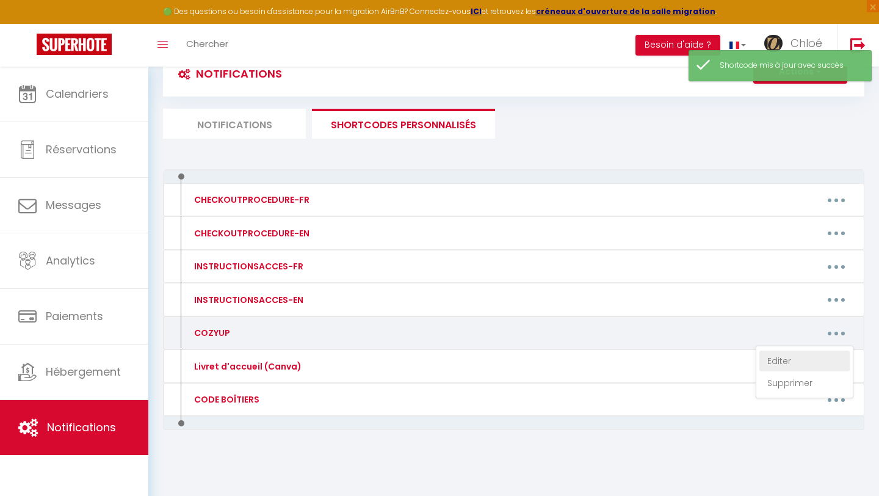
type input "COZYUP"
type textarea "🌟 Rendez votre séjour mémorable avec nos extras ! Départ tardif, supplément ani…"
type textarea "[URL][DOMAIN_NAME]"
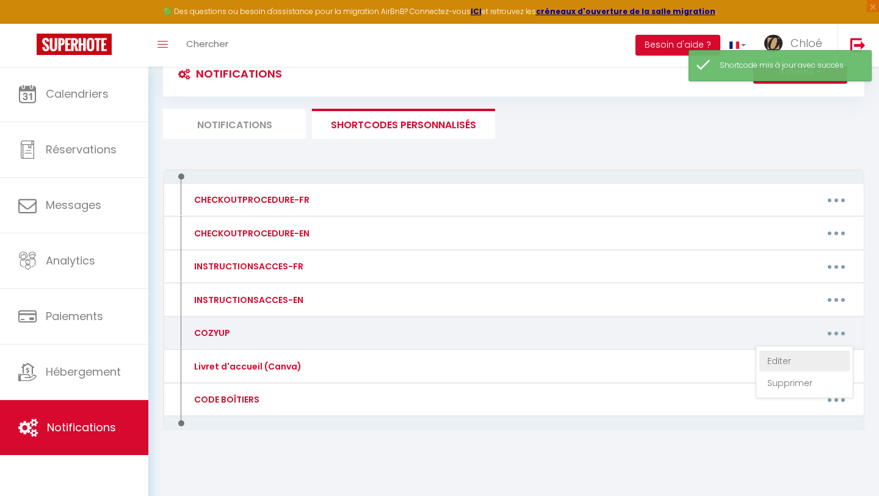
type textarea "[URL][DOMAIN_NAME]"
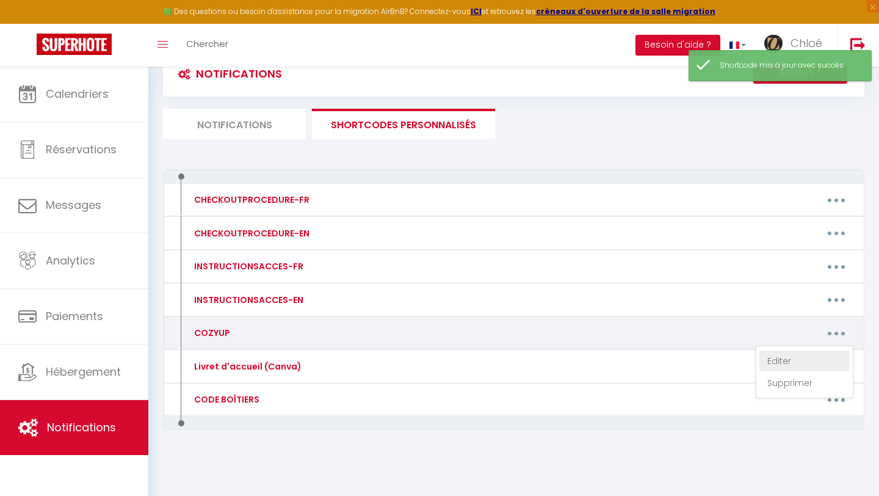
type textarea "[URL][DOMAIN_NAME]"
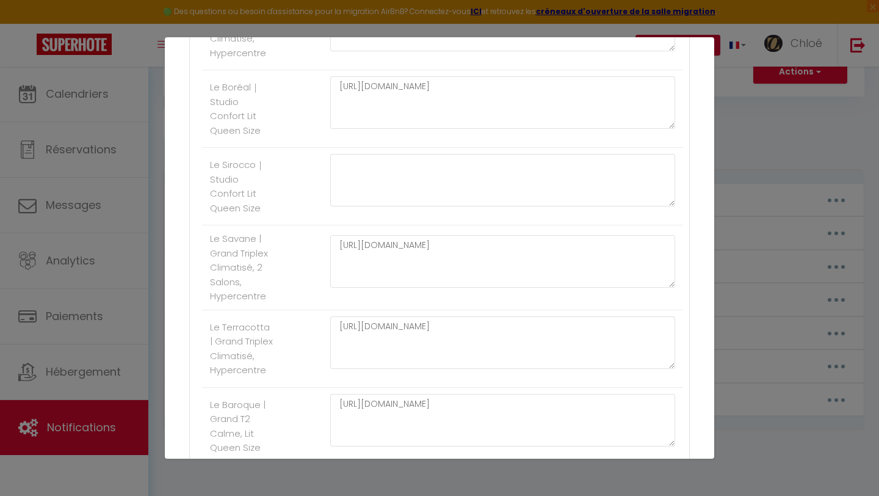
scroll to position [755, 0]
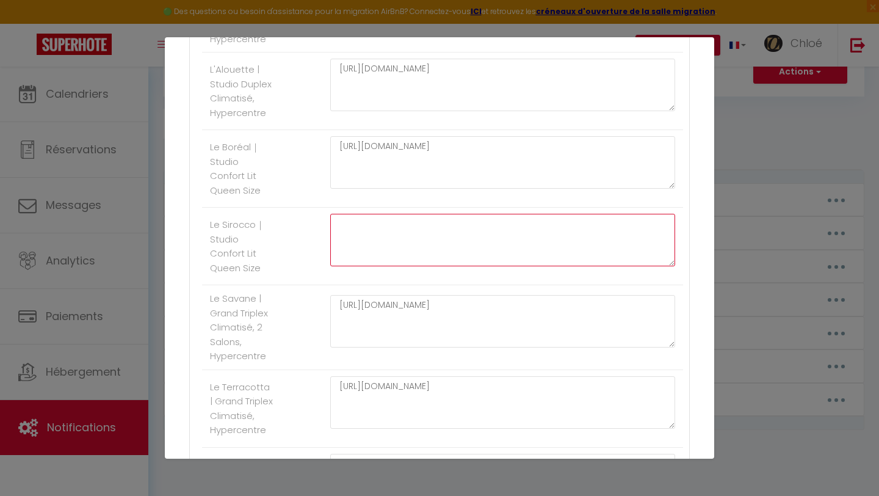
click at [379, 258] on textarea at bounding box center [502, 240] width 345 height 53
paste textarea "[URL][DOMAIN_NAME]"
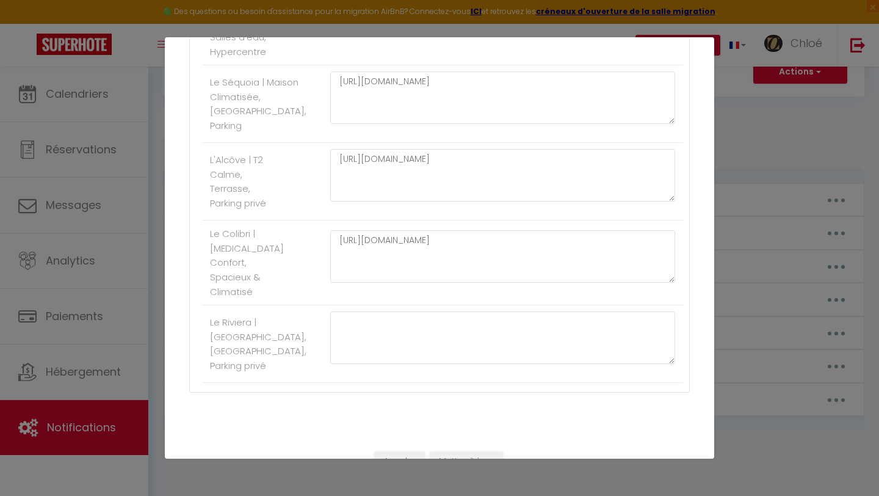
scroll to position [1425, 0]
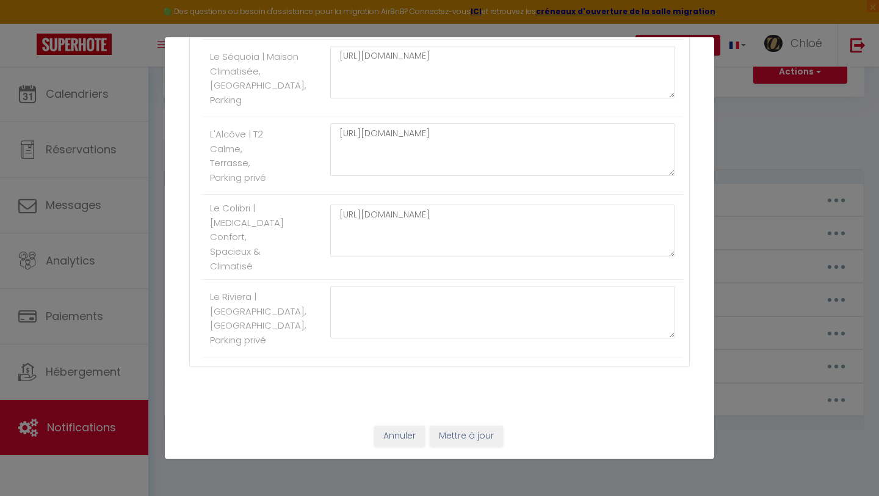
type textarea "[URL][DOMAIN_NAME]"
click at [440, 442] on button "Mettre à jour" at bounding box center [466, 436] width 73 height 21
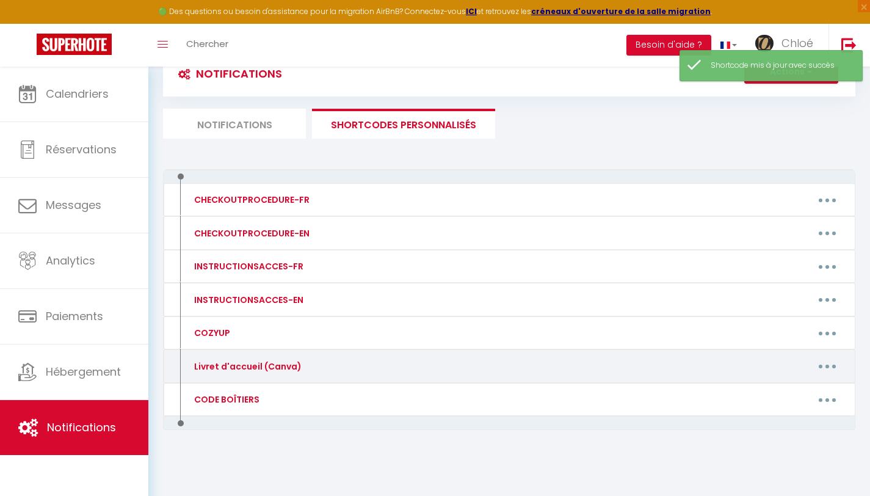
click at [822, 369] on button "button" at bounding box center [827, 367] width 34 height 20
click at [770, 390] on link "Editer" at bounding box center [796, 394] width 90 height 21
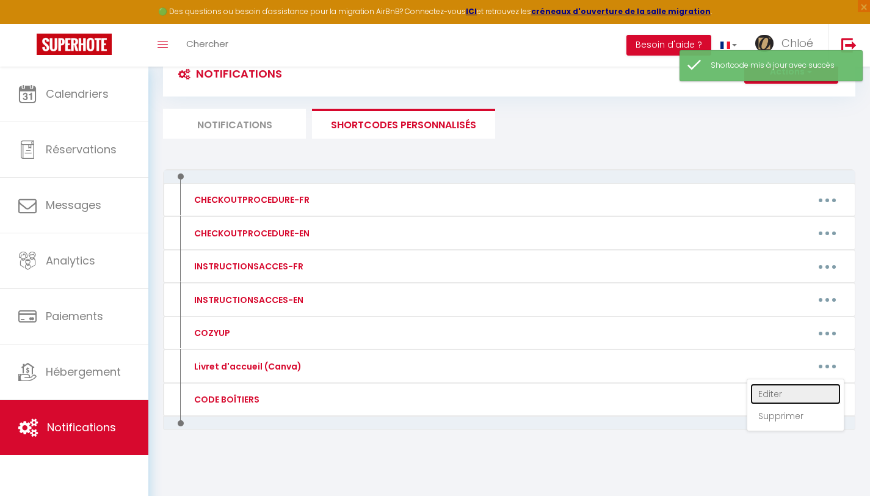
type input "Livret d'accueil (Canva)"
type textarea "Lien"
type textarea "[URL][DOMAIN_NAME]"
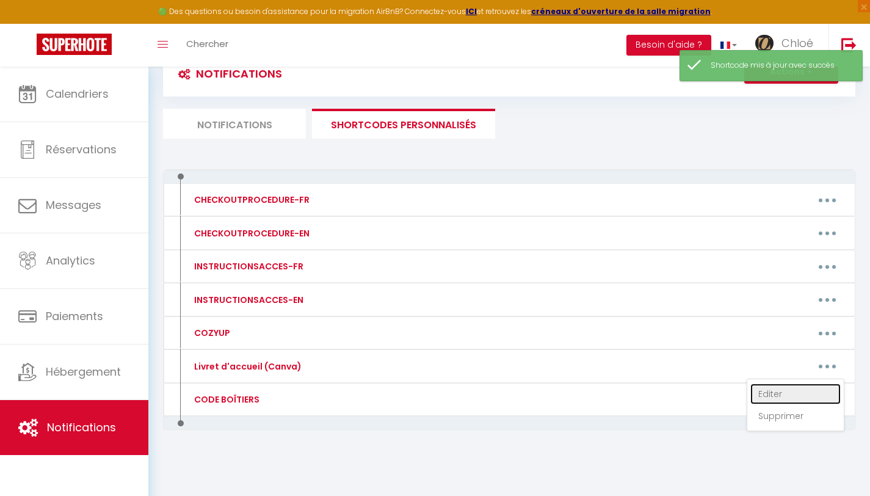
type textarea "[URL][DOMAIN_NAME]"
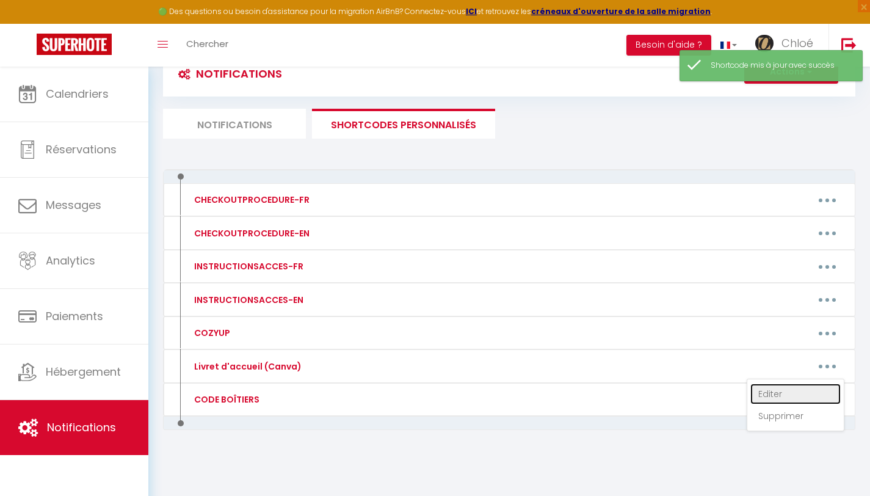
type textarea "[URL][DOMAIN_NAME]"
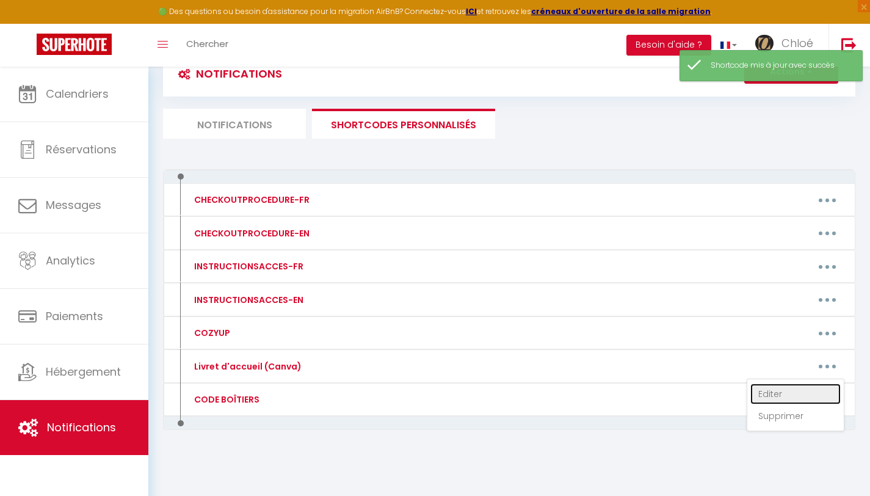
type textarea "[URL][DOMAIN_NAME]"
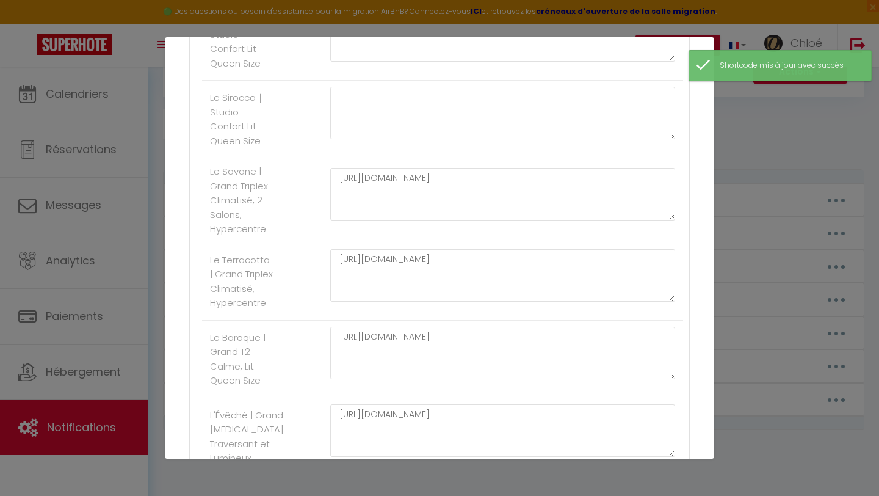
scroll to position [820, 0]
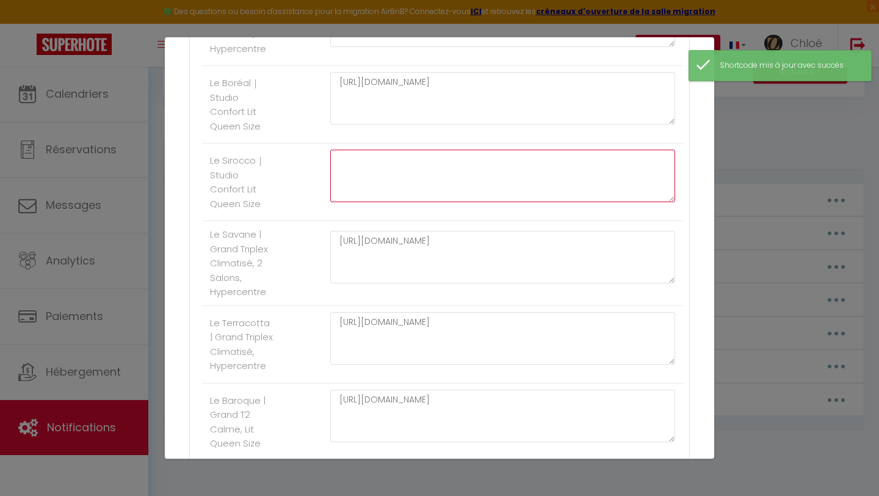
click at [429, 202] on textarea at bounding box center [502, 176] width 345 height 53
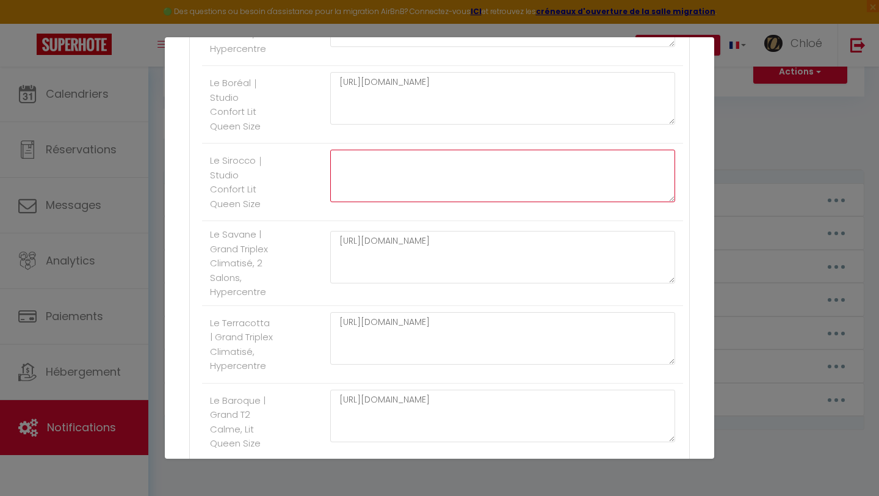
paste textarea "[URL][DOMAIN_NAME]"
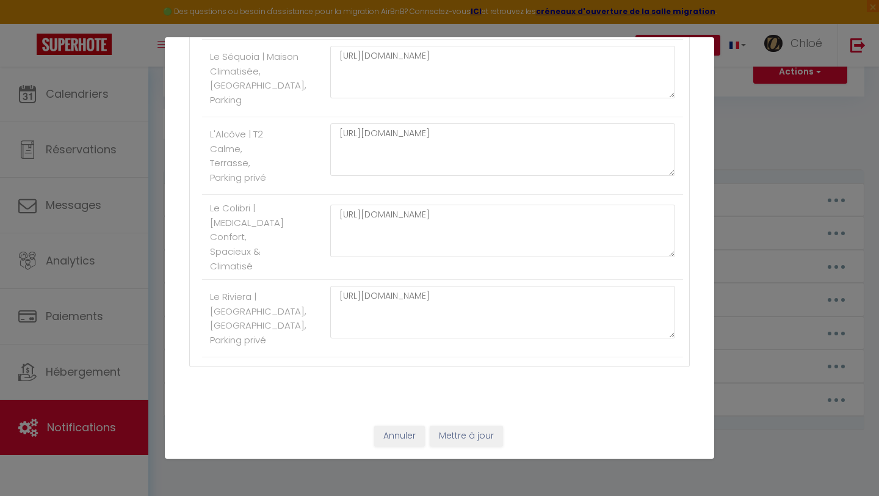
scroll to position [1425, 0]
type textarea "[URL][DOMAIN_NAME]"
click at [438, 445] on button "Mettre à jour" at bounding box center [466, 436] width 73 height 21
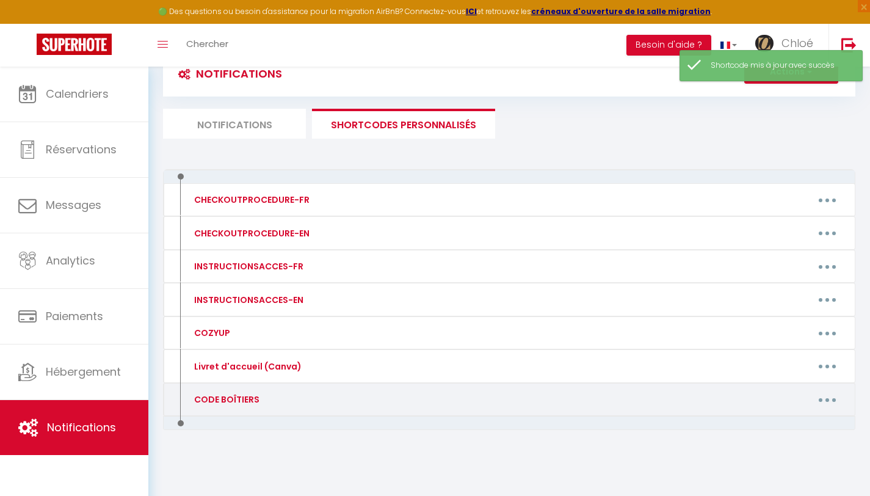
click at [831, 400] on button "button" at bounding box center [827, 400] width 34 height 20
click at [780, 431] on link "Editer" at bounding box center [796, 427] width 90 height 21
type input "CODE BOÎTIERS"
type textarea "Code d'accès"
type textarea "6107"
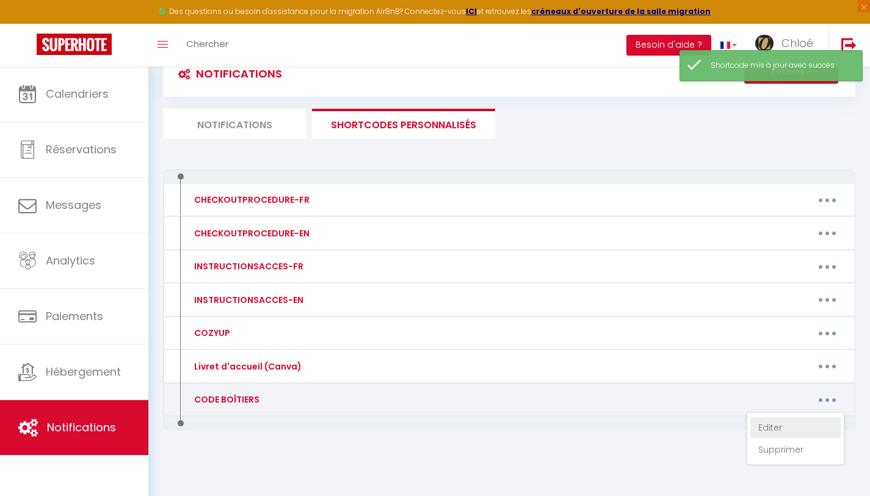
type textarea "🔑 Boîtier à clé extérieur n°1 - Accès à l'immeuble : 1501 🔑 Boîtier à clé intér…"
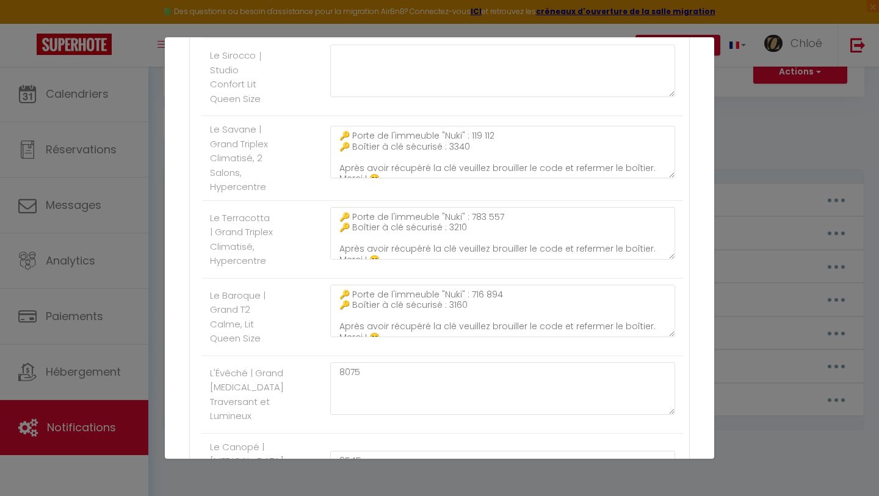
scroll to position [788, 0]
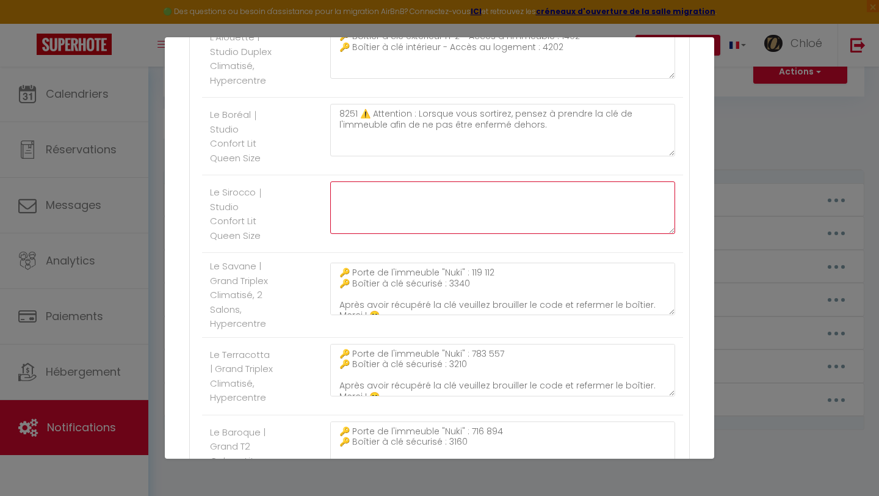
click at [400, 234] on textarea at bounding box center [502, 207] width 345 height 53
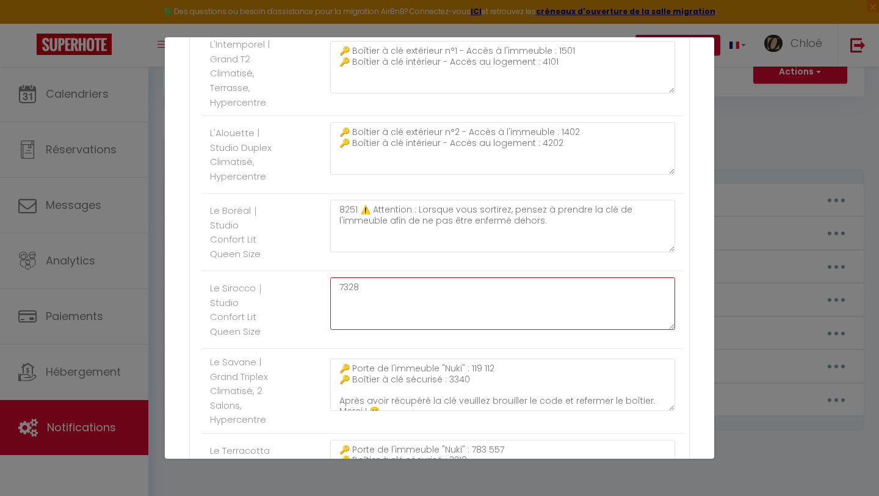
scroll to position [669, 0]
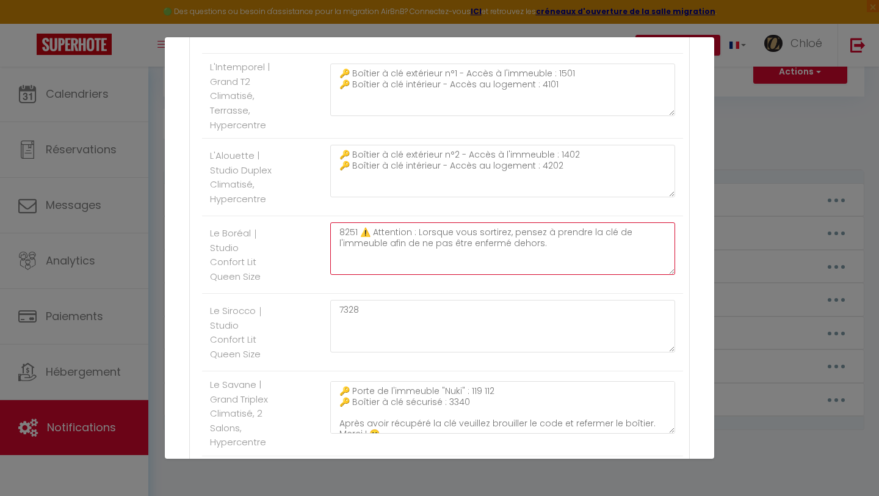
drag, startPoint x: 545, startPoint y: 263, endPoint x: 360, endPoint y: 243, distance: 186.1
click at [360, 243] on textarea "8251 ⚠️ Attention : Lorsque vous sortirez, pensez à prendre la clé de l'immeubl…" at bounding box center [502, 248] width 345 height 53
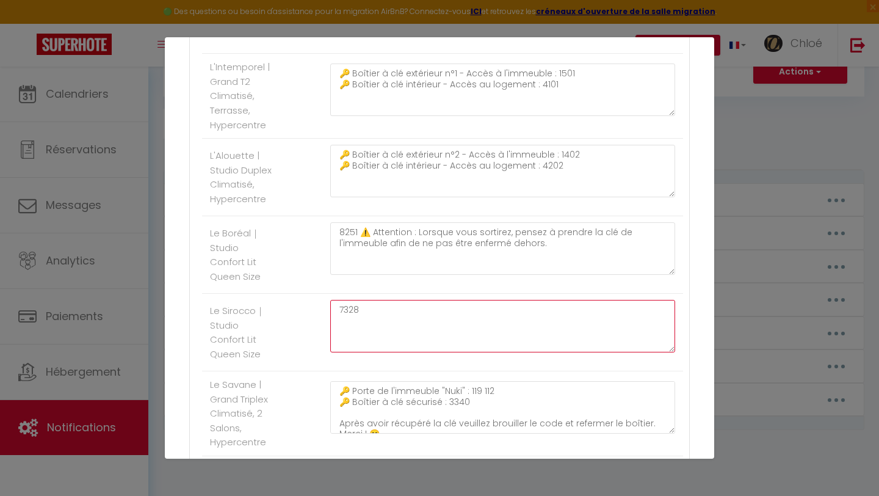
click at [376, 319] on textarea "7328" at bounding box center [502, 326] width 345 height 53
click at [365, 324] on textarea "7328" at bounding box center [502, 326] width 345 height 53
paste textarea "⚠️ Attention : Lorsque vous sortirez, pensez à prendre la clé de l'immeuble afi…"
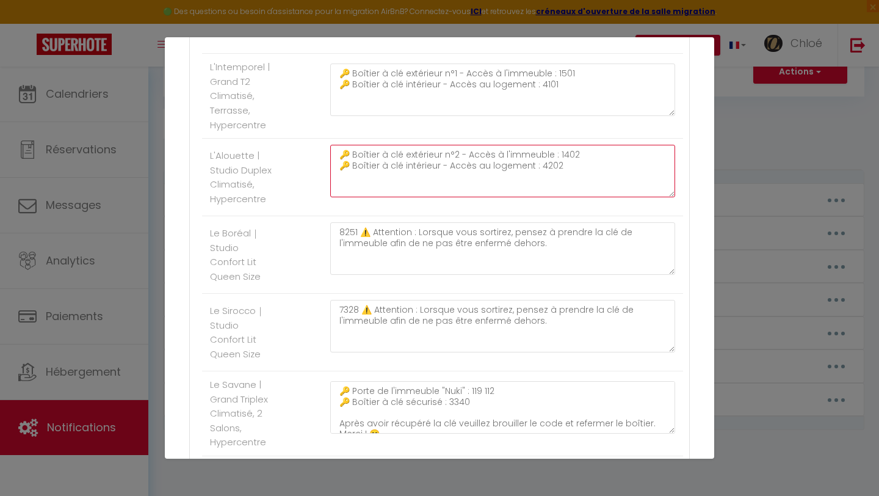
drag, startPoint x: 337, startPoint y: 170, endPoint x: 453, endPoint y: 167, distance: 116.1
click at [453, 167] on textarea "🔑 Boîtier à clé extérieur n°2 - Accès à l'immeuble : 1402 🔑 Boîtier à clé intér…" at bounding box center [502, 171] width 345 height 53
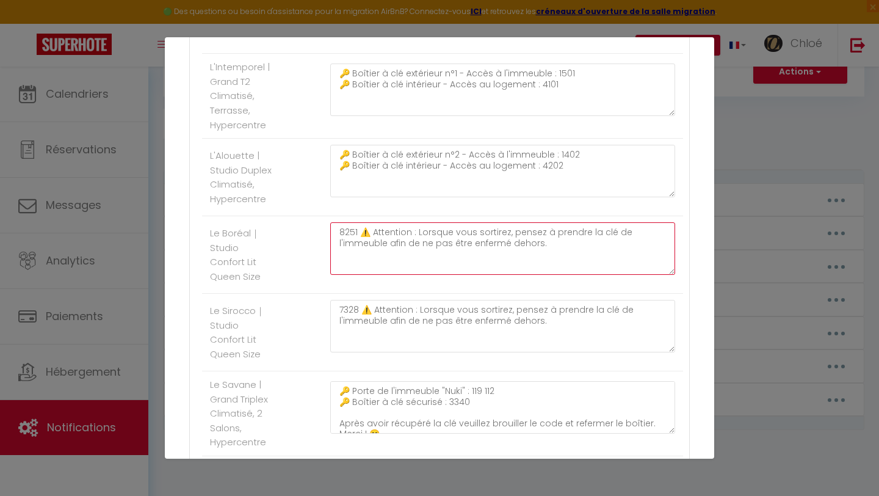
click at [337, 246] on textarea "8251 ⚠️ Attention : Lorsque vous sortirez, pensez à prendre la clé de l'immeubl…" at bounding box center [502, 248] width 345 height 53
paste textarea "🔑 Boîtier à clé extérieur n°2"
click at [451, 244] on textarea "🔑 Boîtier à clé extérieur n°2 8251 ⚠️ Attention : Lorsque vous sortirez, pensez…" at bounding box center [502, 248] width 345 height 53
click at [477, 244] on textarea "🔑 Boîtier à clé extérieur n°1 : 8251 ⚠️ Attention : Lorsque vous sortirez, pens…" at bounding box center [502, 248] width 345 height 53
drag, startPoint x: 455, startPoint y: 245, endPoint x: 318, endPoint y: 244, distance: 136.8
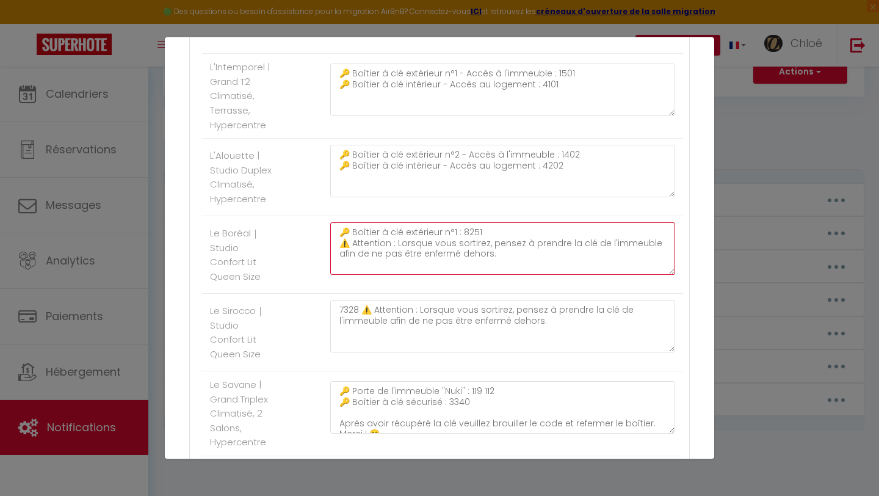
click at [318, 244] on li "Le Boréal｜Studio Confort Lit Queen Size 🔑 Boîtier à clé extérieur n°1 : 8251 ⚠️…" at bounding box center [442, 255] width 481 height 78
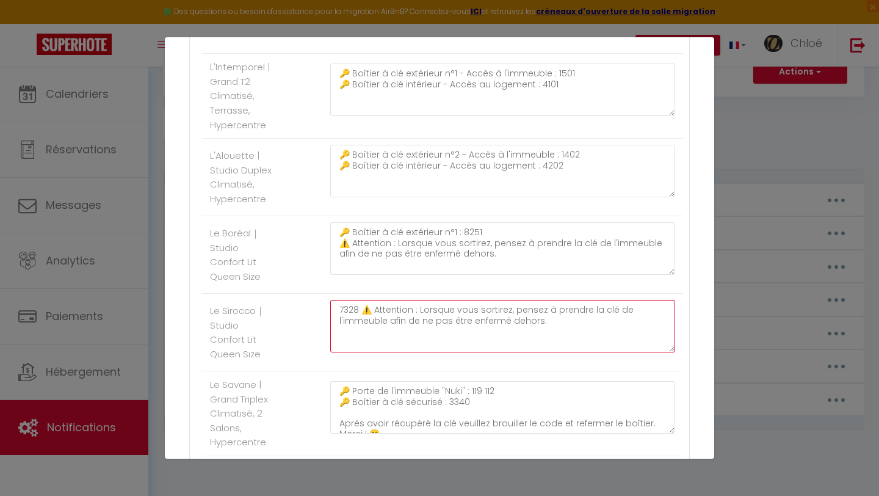
click at [338, 324] on textarea "7328 ⚠️ Attention : Lorsque vous sortirez, pensez à prendre la clé de l'immeubl…" at bounding box center [502, 326] width 345 height 53
paste textarea "🔑 Boîtier à clé extérieur n°1 :"
click at [449, 322] on textarea "🔑 Boîtier à clé extérieur n°1 : 7328 ⚠️ Attention : Lorsque vous sortirez, pens…" at bounding box center [502, 326] width 345 height 53
click at [482, 320] on textarea "🔑 Boîtier à clé extérieur n°2 : 7328 ⚠️ Attention : Lorsque vous sortirez, pens…" at bounding box center [502, 326] width 345 height 53
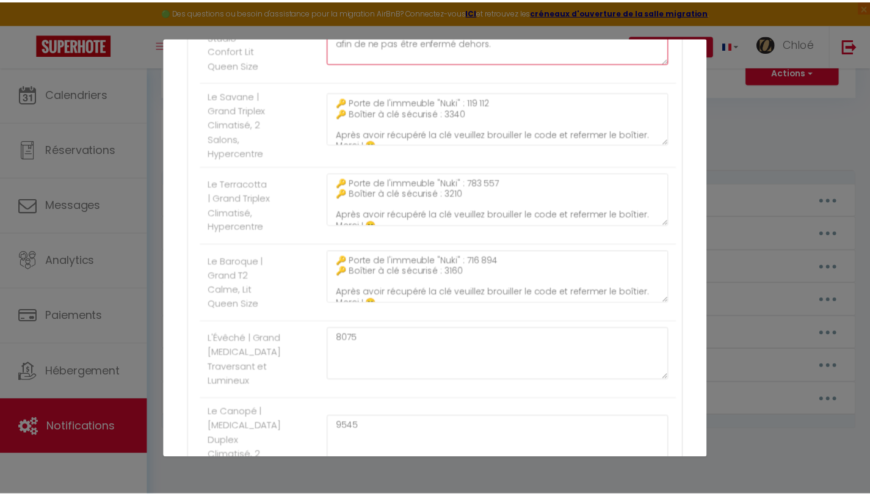
scroll to position [1425, 0]
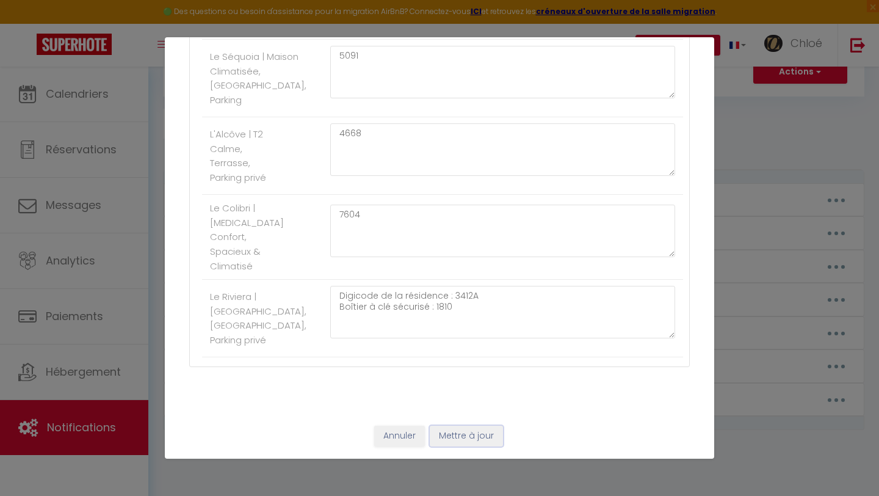
click at [454, 439] on button "Mettre à jour" at bounding box center [466, 436] width 73 height 21
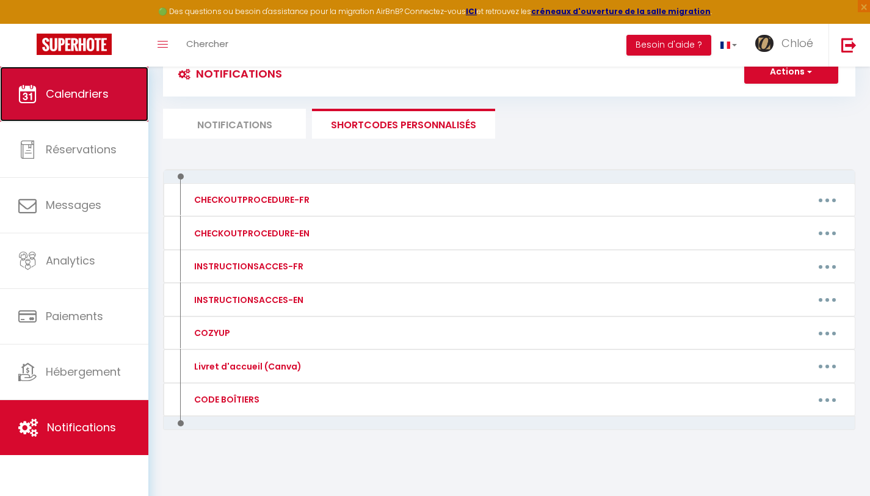
click at [86, 88] on span "Calendriers" at bounding box center [77, 93] width 63 height 15
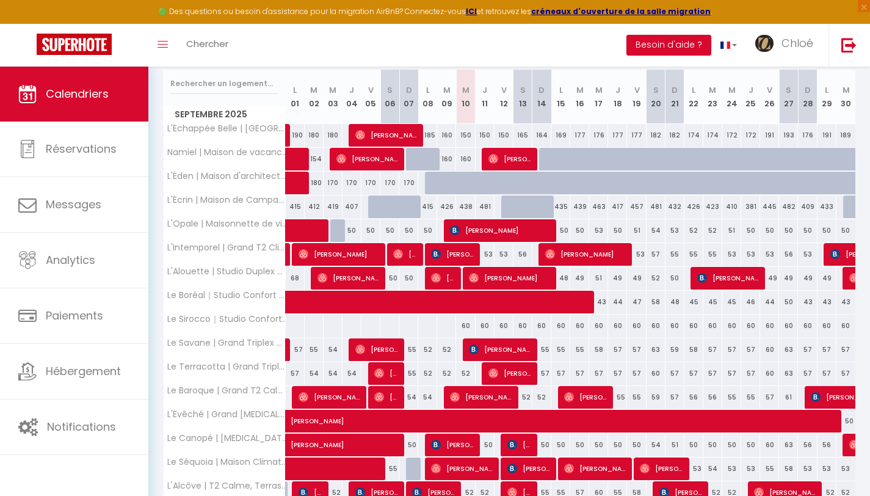
scroll to position [204, 0]
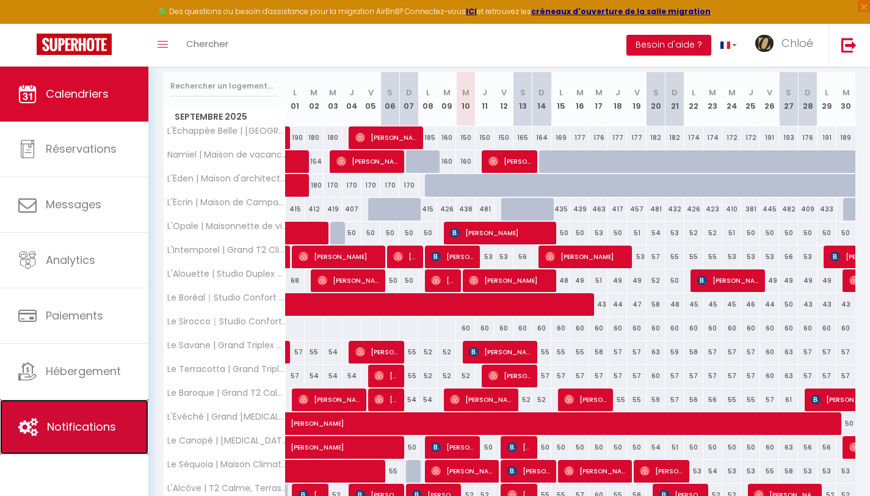
click at [61, 432] on span "Notifications" at bounding box center [81, 426] width 69 height 15
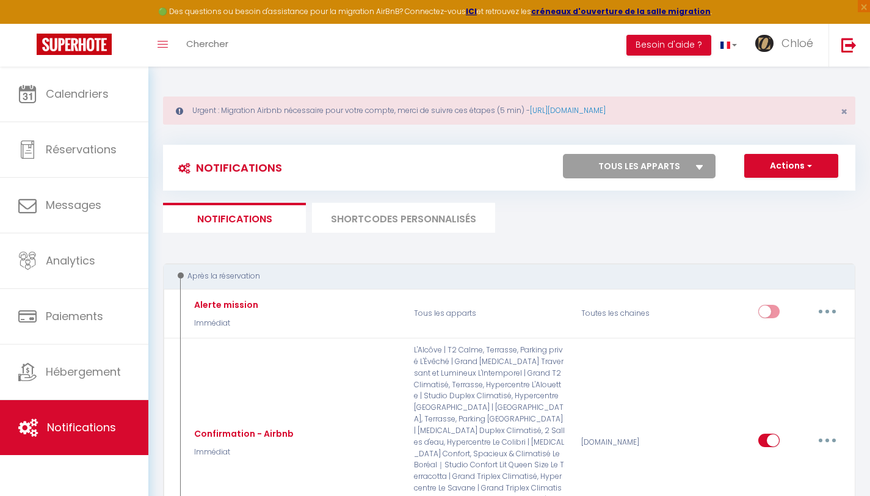
click at [447, 207] on li "SHORTCODES PERSONNALISÉS" at bounding box center [403, 218] width 183 height 30
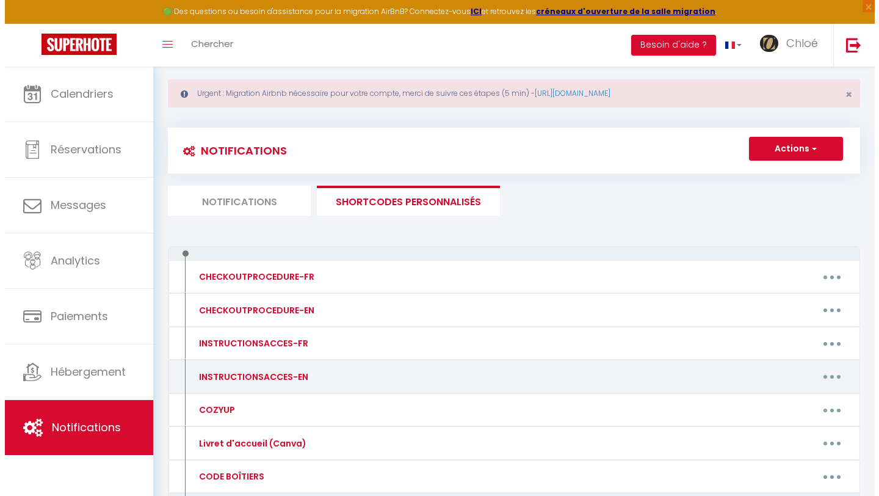
scroll to position [34, 0]
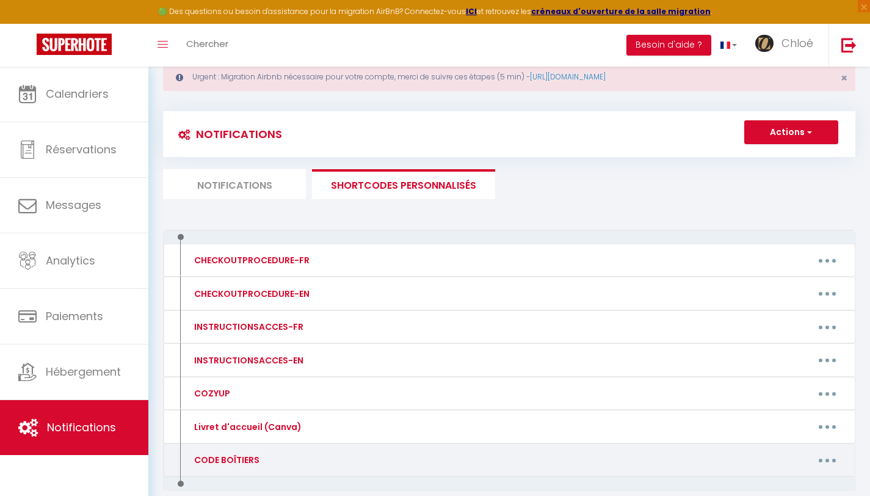
click at [829, 460] on button "button" at bounding box center [827, 460] width 34 height 20
click at [782, 482] on link "Editer" at bounding box center [796, 488] width 90 height 21
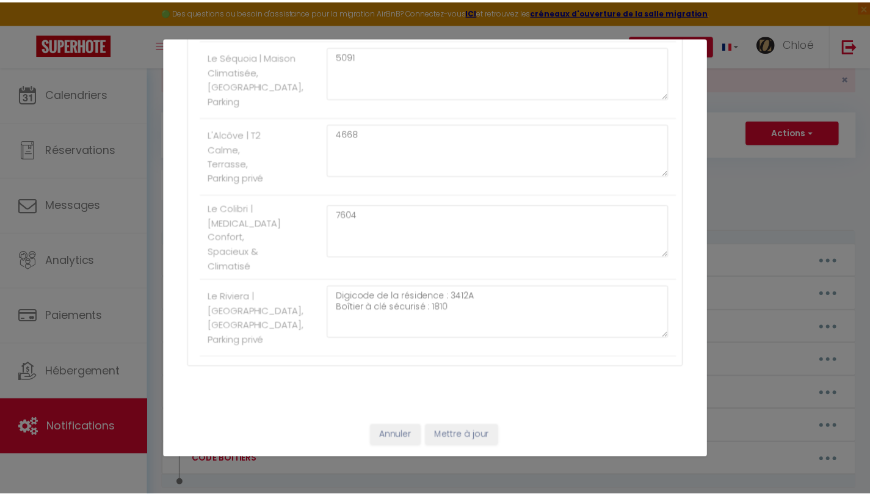
scroll to position [1425, 0]
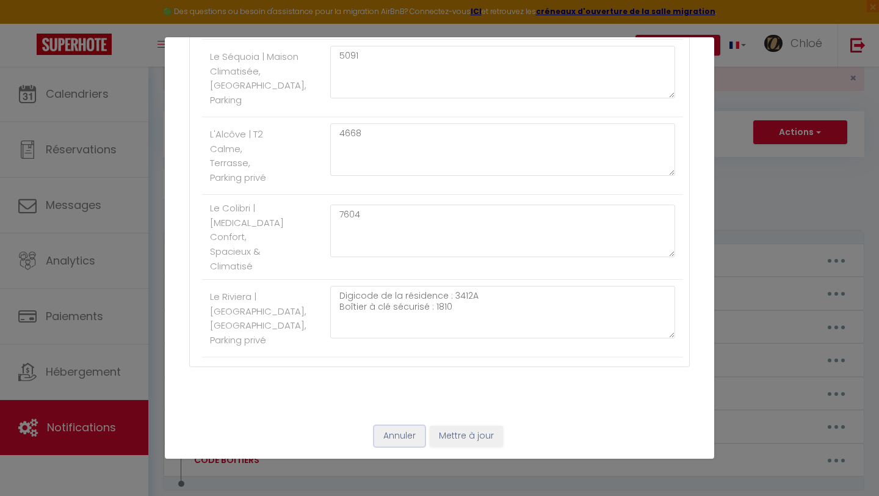
click at [384, 436] on button "Annuler" at bounding box center [399, 436] width 51 height 21
